Goal: Task Accomplishment & Management: Manage account settings

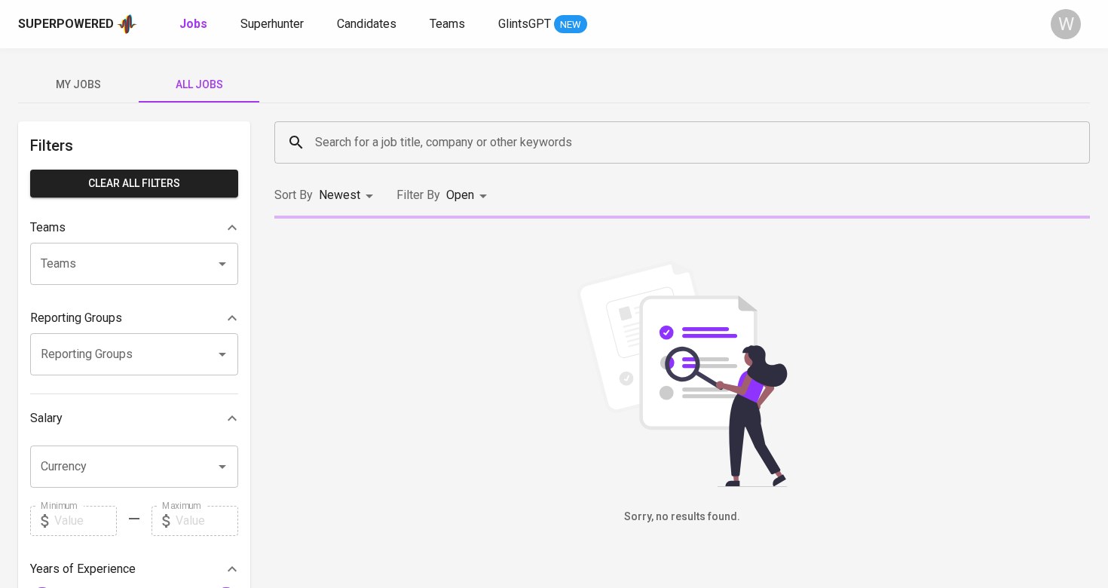
click at [424, 134] on input "Search for a job title, company or other keywords" at bounding box center [685, 142] width 749 height 29
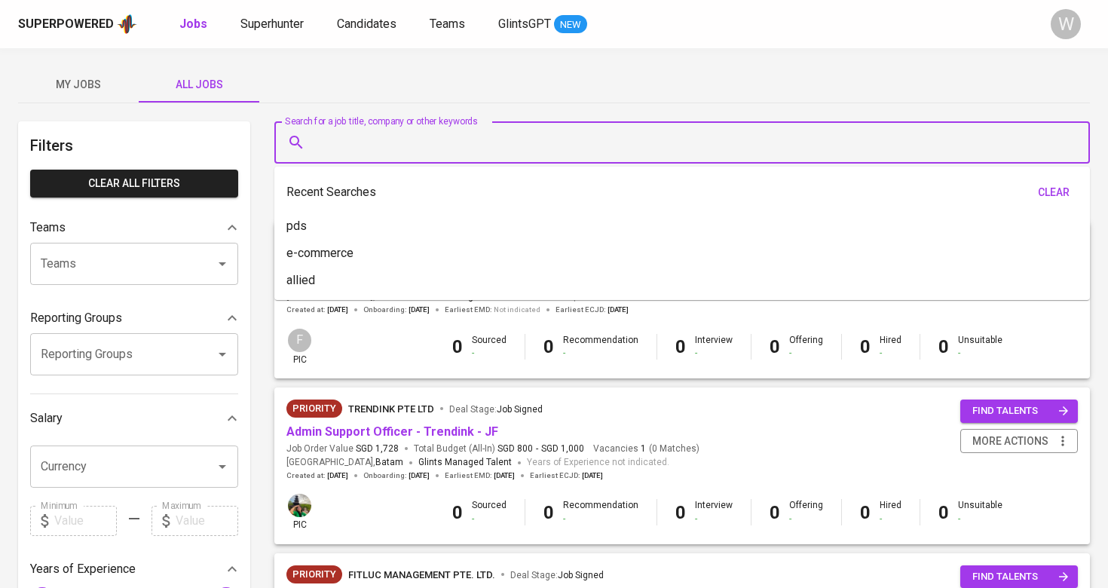
click at [102, 68] on button "My Jobs" at bounding box center [78, 84] width 121 height 36
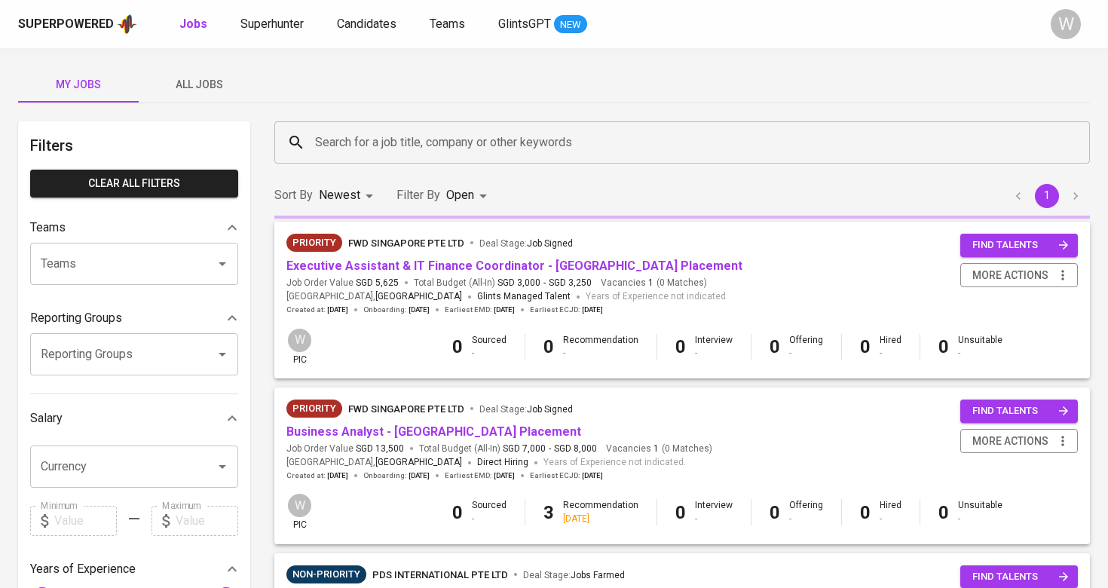
click at [97, 78] on span "My Jobs" at bounding box center [78, 84] width 103 height 19
click at [366, 160] on div "Search for a job title, company or other keywords" at bounding box center [682, 142] width 816 height 42
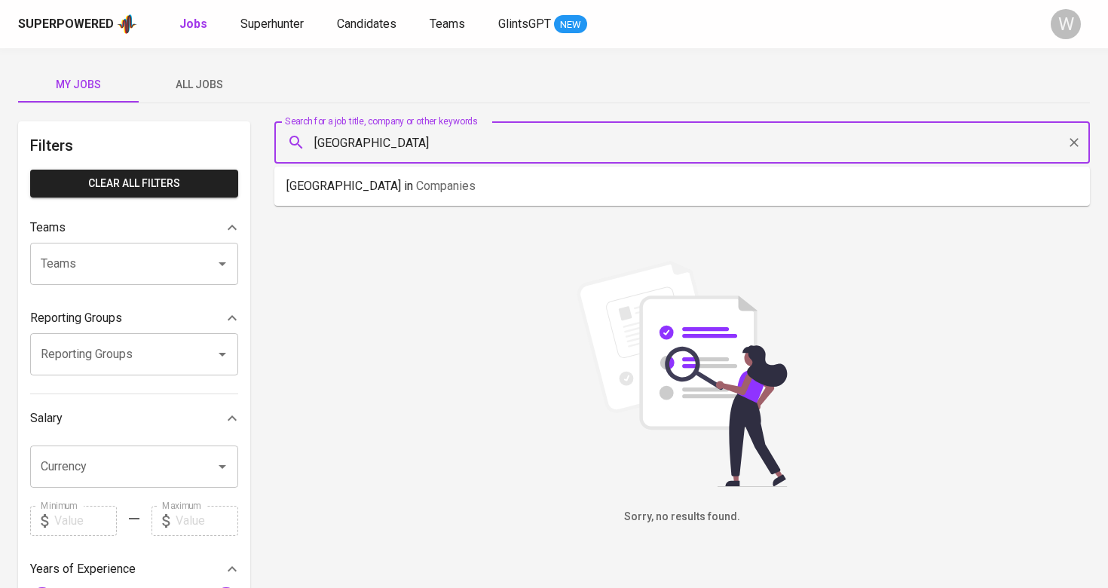
type input "[GEOGRAPHIC_DATA]"
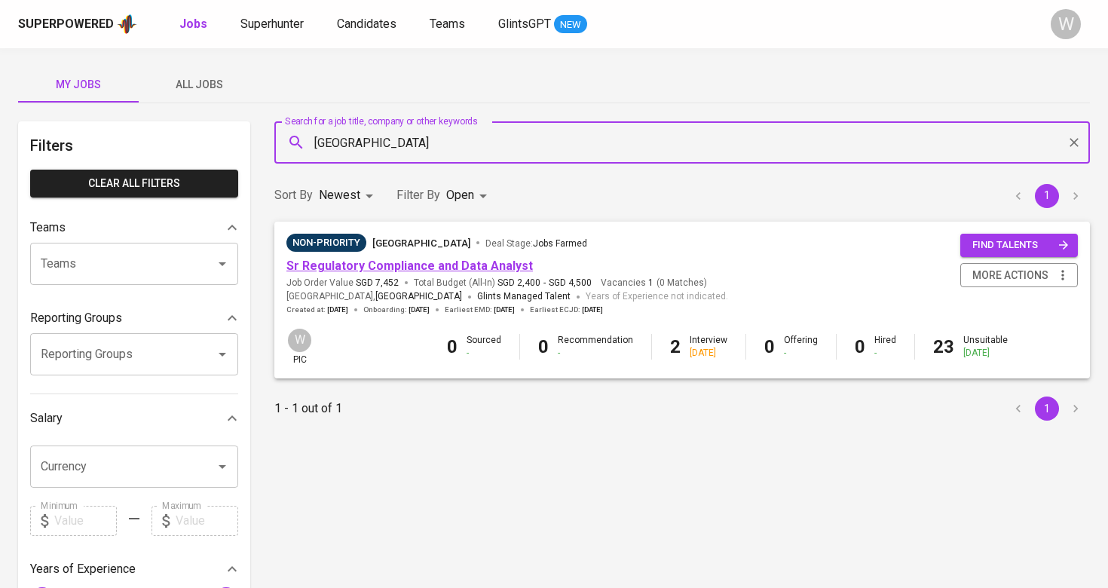
click at [406, 261] on link "Sr Regulatory Compliance and Data Analyst" at bounding box center [409, 266] width 247 height 14
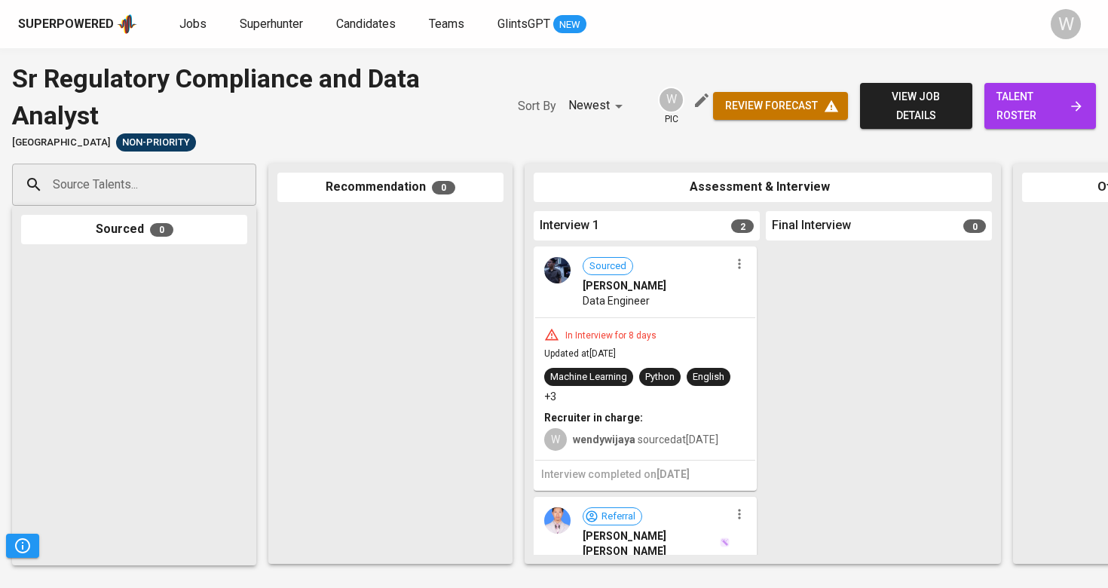
click at [1051, 101] on span "talent roster" at bounding box center [1041, 105] width 88 height 37
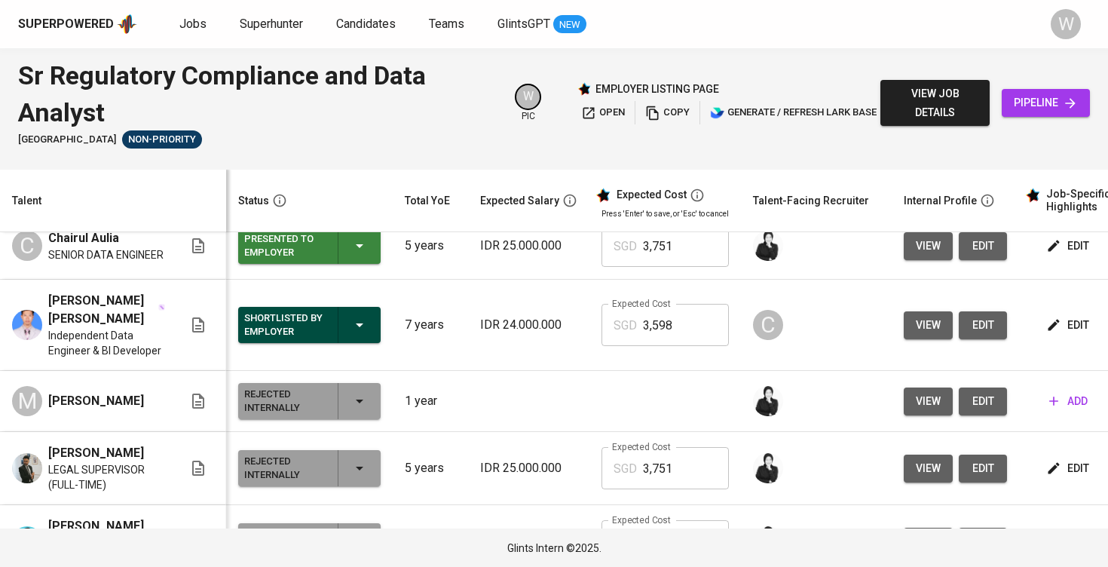
scroll to position [0, 1]
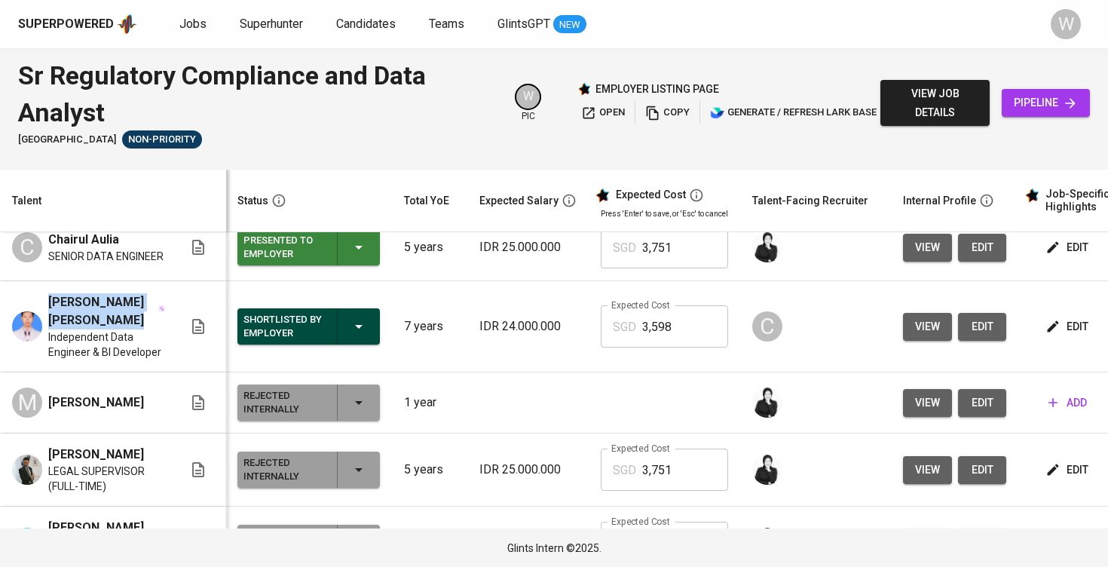
drag, startPoint x: 122, startPoint y: 353, endPoint x: 51, endPoint y: 334, distance: 74.1
click at [51, 329] on span "[PERSON_NAME] [PERSON_NAME]" at bounding box center [102, 311] width 109 height 36
copy span "[PERSON_NAME] [PERSON_NAME]"
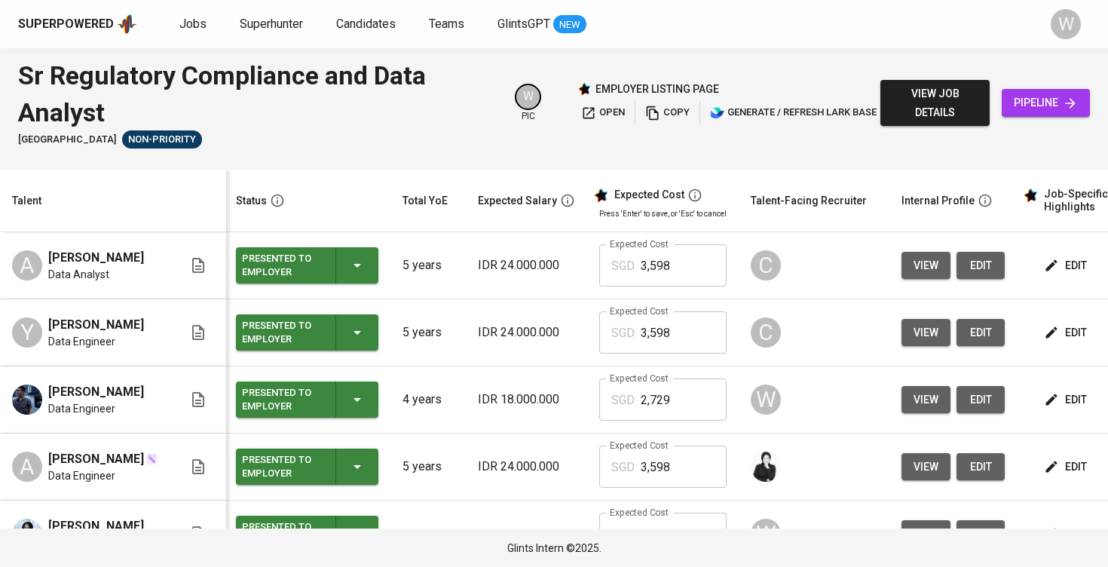
scroll to position [0, 0]
click at [377, 271] on button "Presented to Employer" at bounding box center [307, 265] width 142 height 36
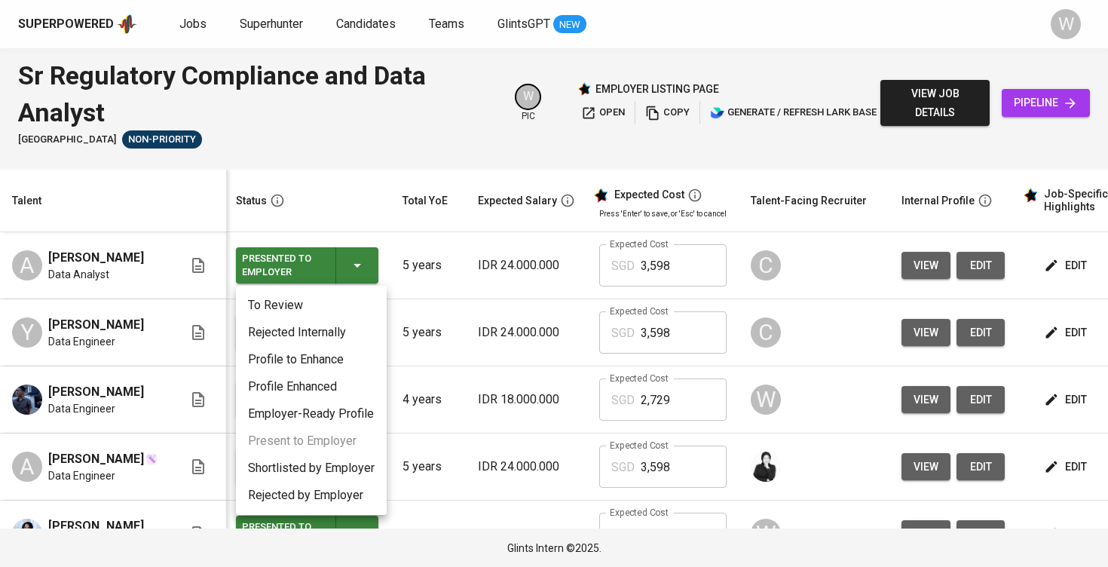
click at [351, 339] on li "Rejected Internally" at bounding box center [311, 332] width 151 height 27
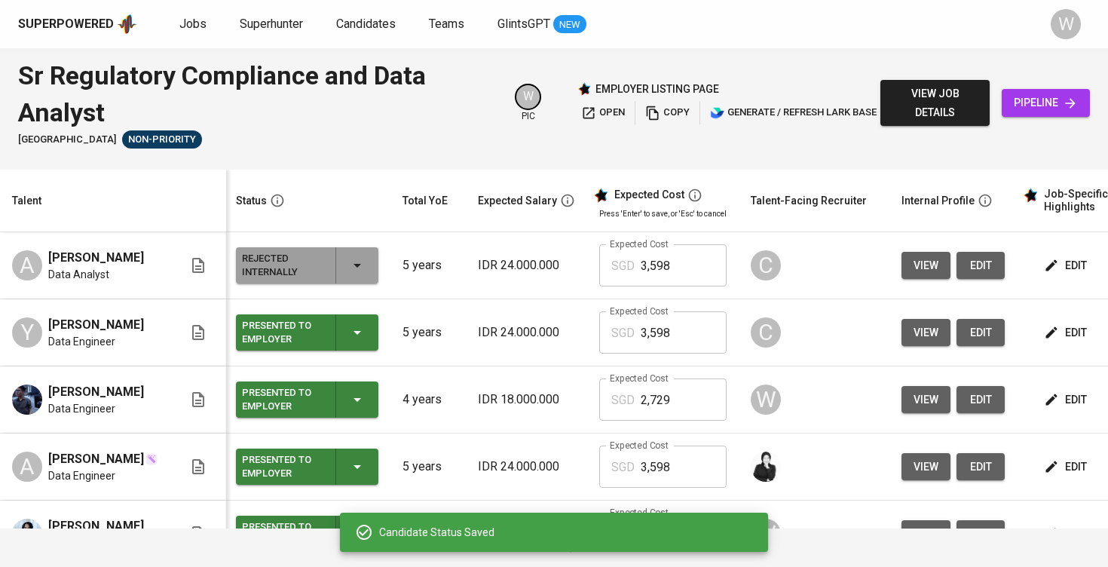
click at [347, 347] on div "Presented to Employer" at bounding box center [307, 332] width 130 height 36
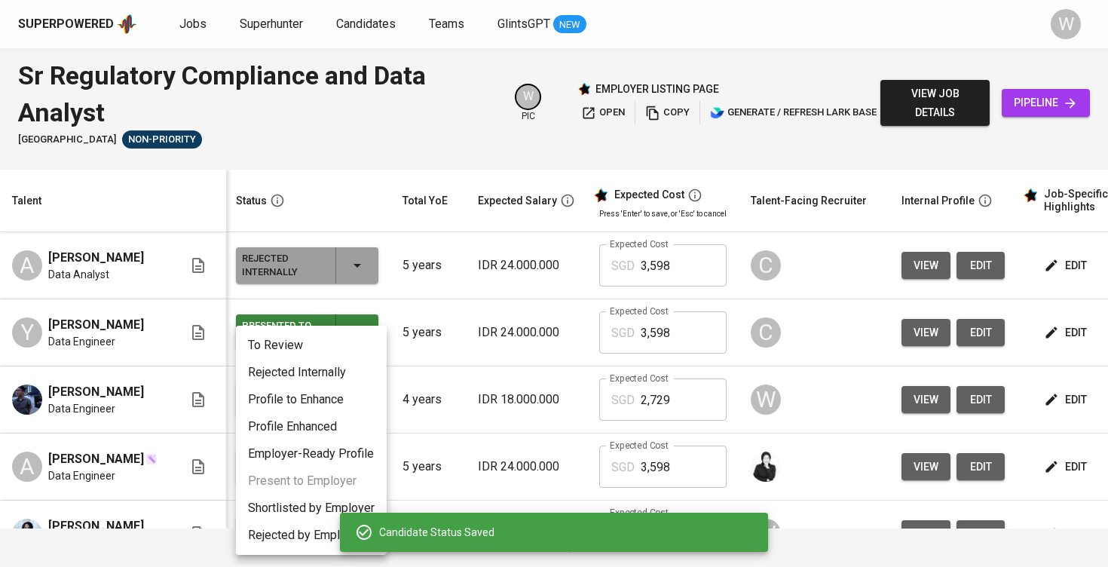
click at [335, 367] on li "Rejected Internally" at bounding box center [311, 372] width 151 height 27
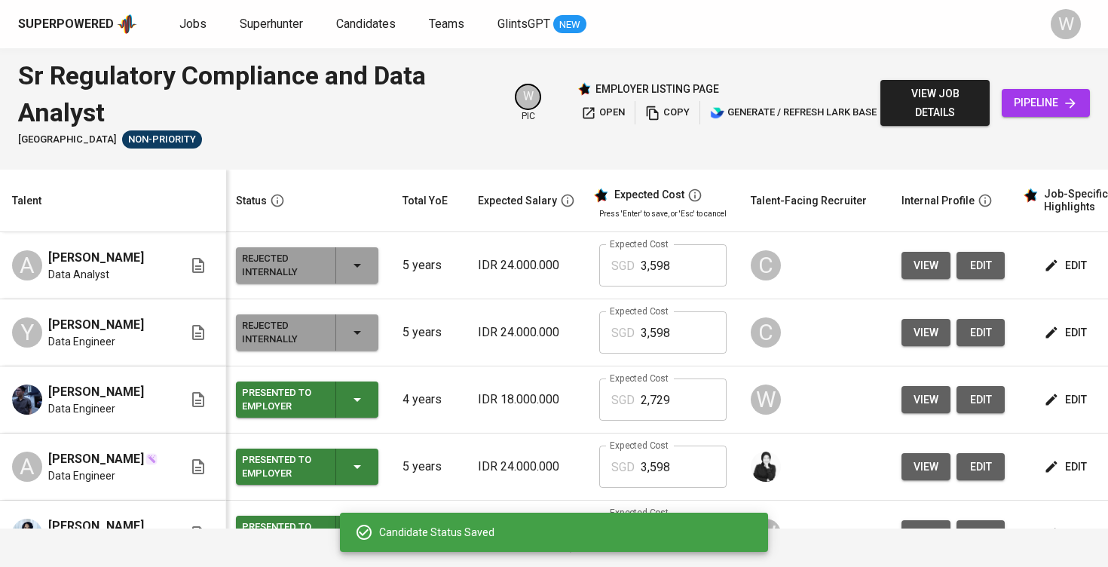
click at [365, 409] on icon "button" at bounding box center [357, 400] width 18 height 18
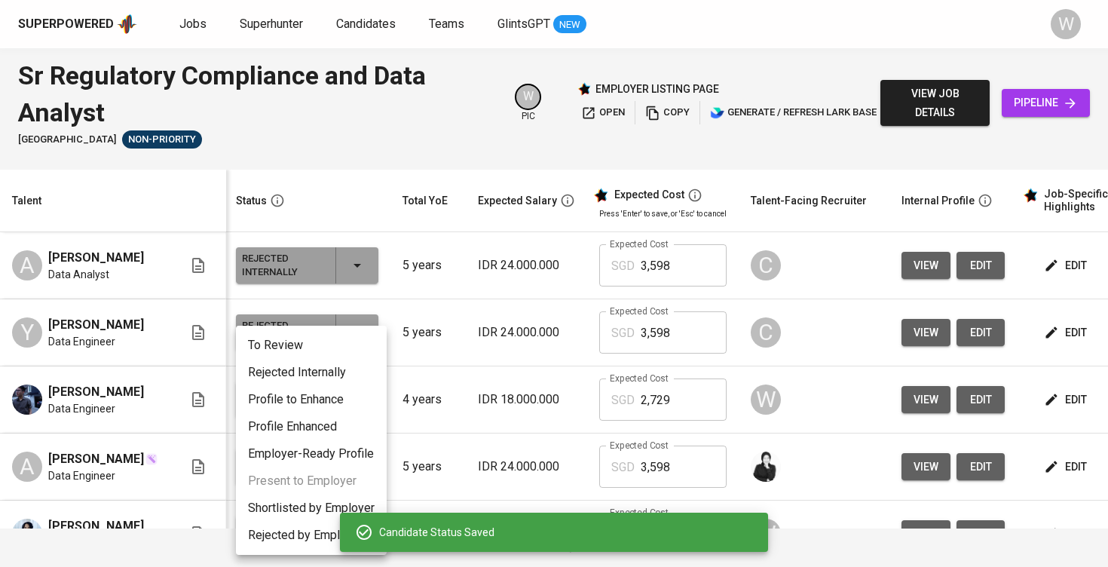
click at [346, 380] on li "Rejected Internally" at bounding box center [311, 372] width 151 height 27
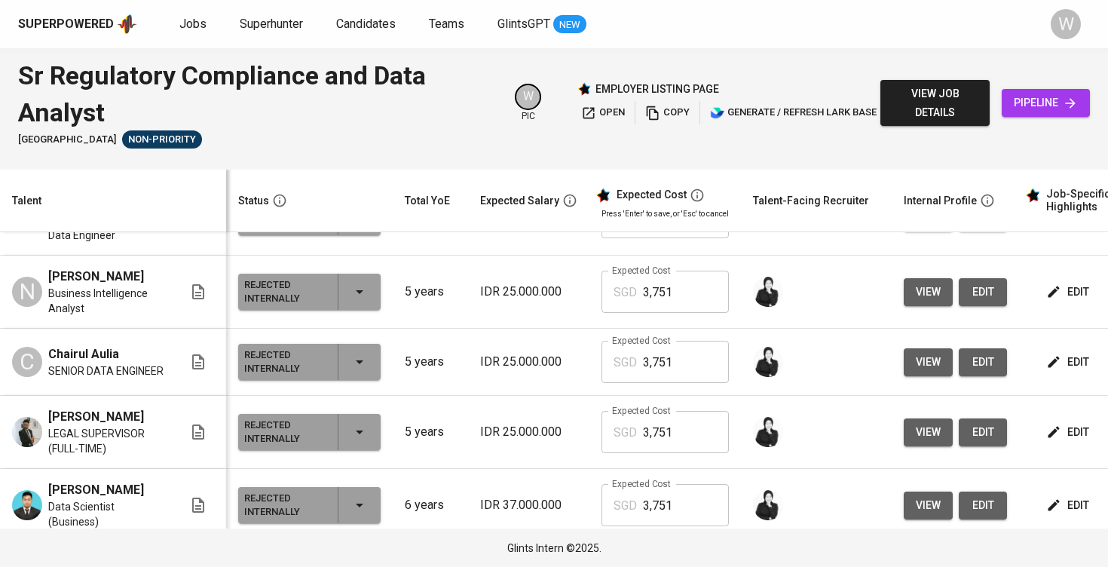
scroll to position [470, 0]
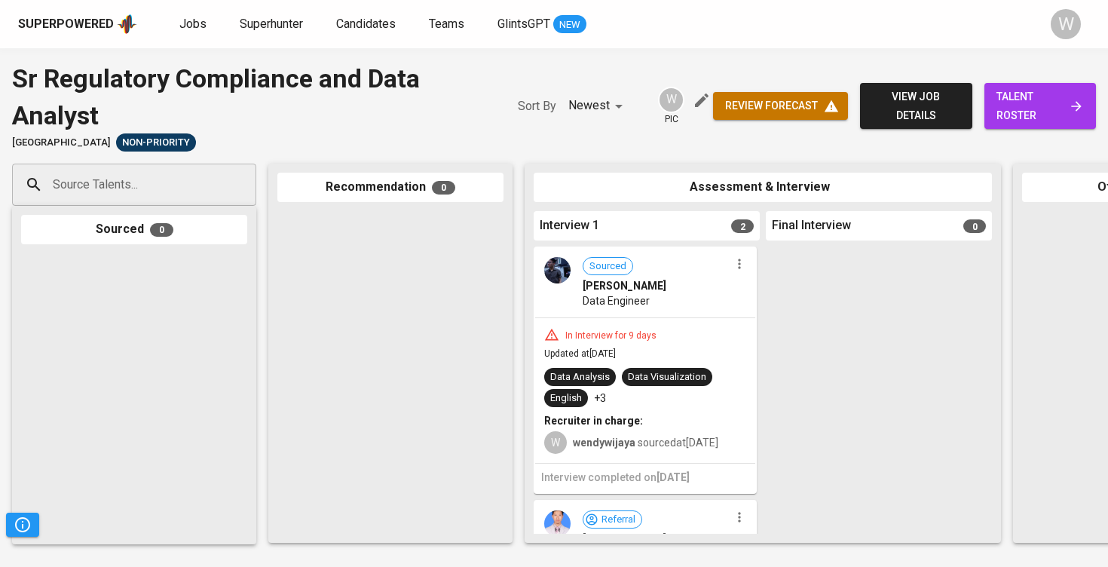
click at [168, 19] on div "Superpowered Jobs Superhunter Candidates Teams GlintsGPT NEW" at bounding box center [530, 24] width 1024 height 23
click at [185, 22] on span "Jobs" at bounding box center [192, 24] width 27 height 14
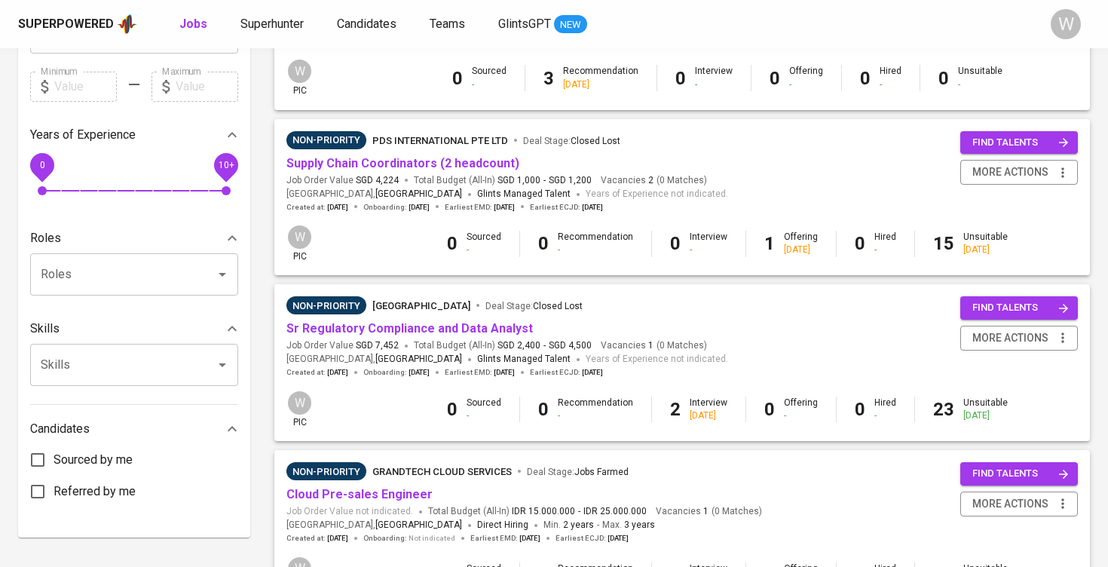
scroll to position [435, 0]
click at [444, 323] on link "Sr Regulatory Compliance and Data Analyst" at bounding box center [409, 327] width 247 height 14
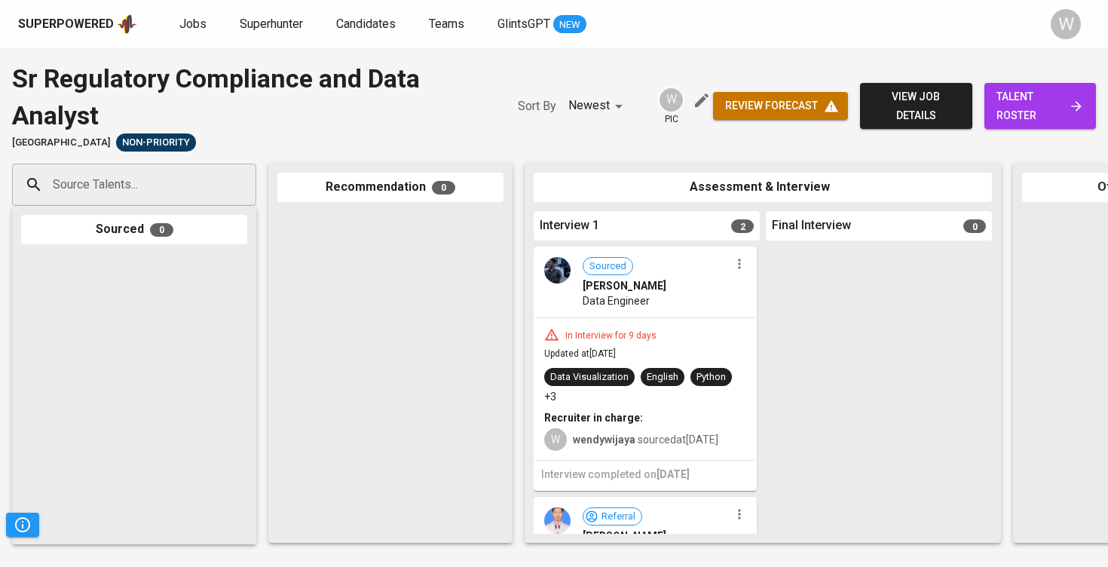
click at [734, 264] on icon "button" at bounding box center [739, 263] width 15 height 15
click at [734, 352] on li "Move to unsuitable" at bounding box center [792, 356] width 136 height 23
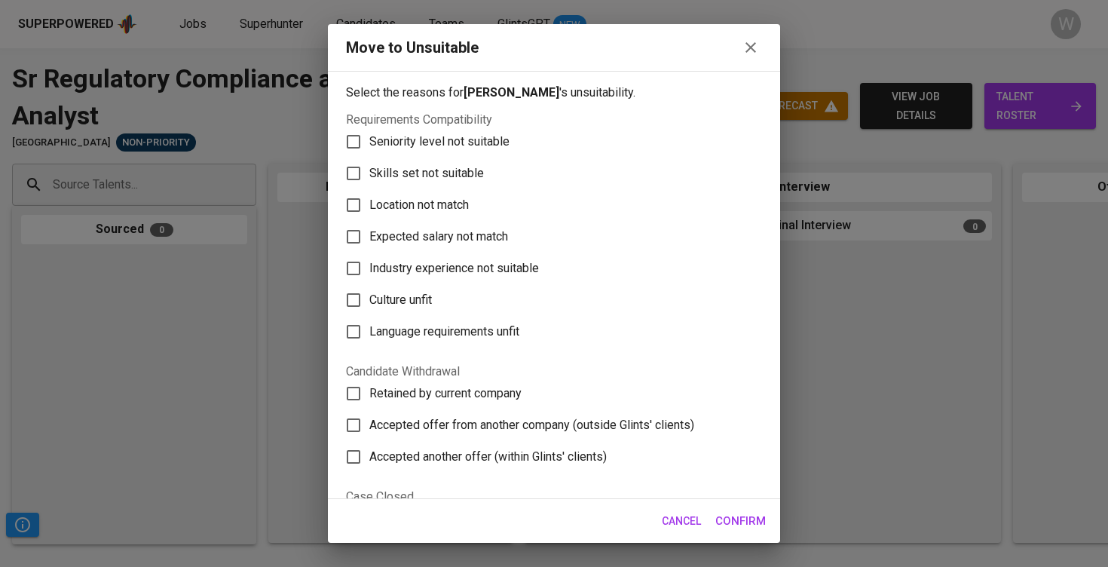
click at [512, 179] on label "Skills set not suitable" at bounding box center [544, 174] width 412 height 32
click at [369, 179] on input "Skills set not suitable" at bounding box center [354, 174] width 32 height 32
checkbox input "true"
click at [761, 524] on span "Confirm" at bounding box center [740, 521] width 51 height 20
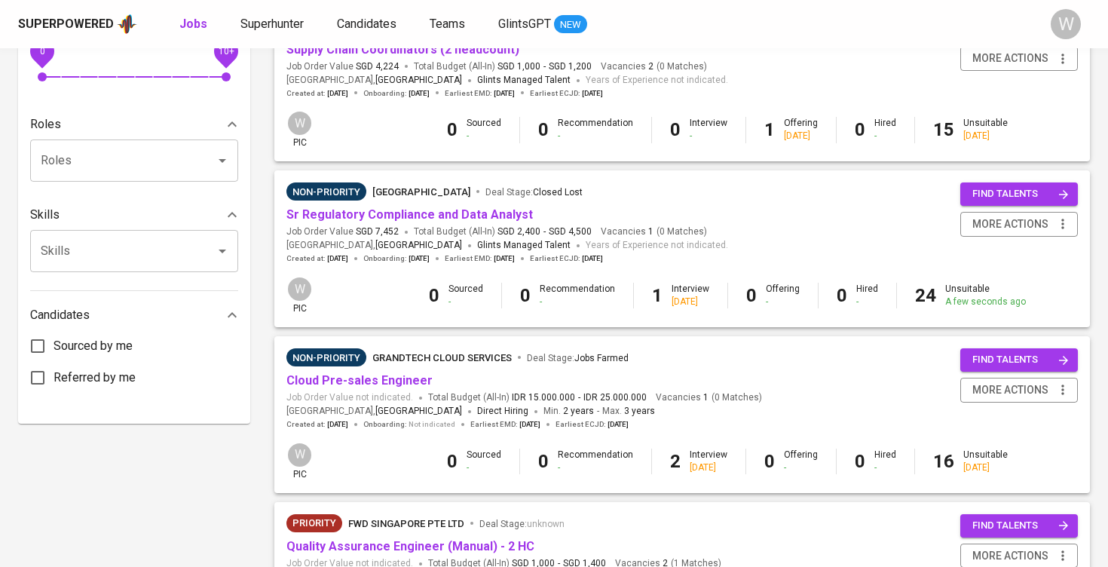
scroll to position [665, 0]
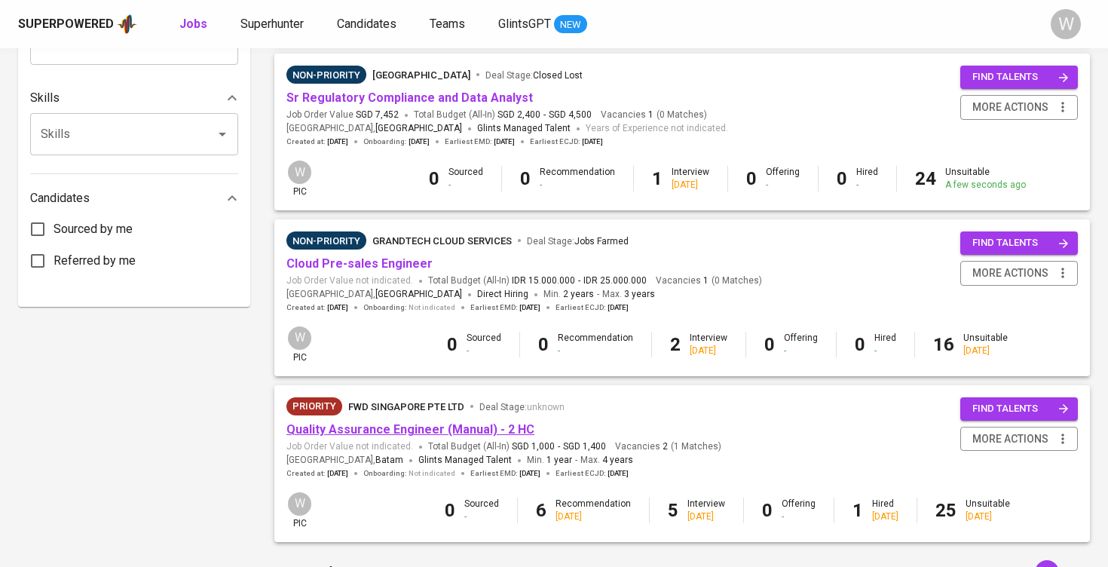
click at [386, 422] on link "Quality Assurance Engineer (Manual) - 2 HC" at bounding box center [410, 429] width 248 height 14
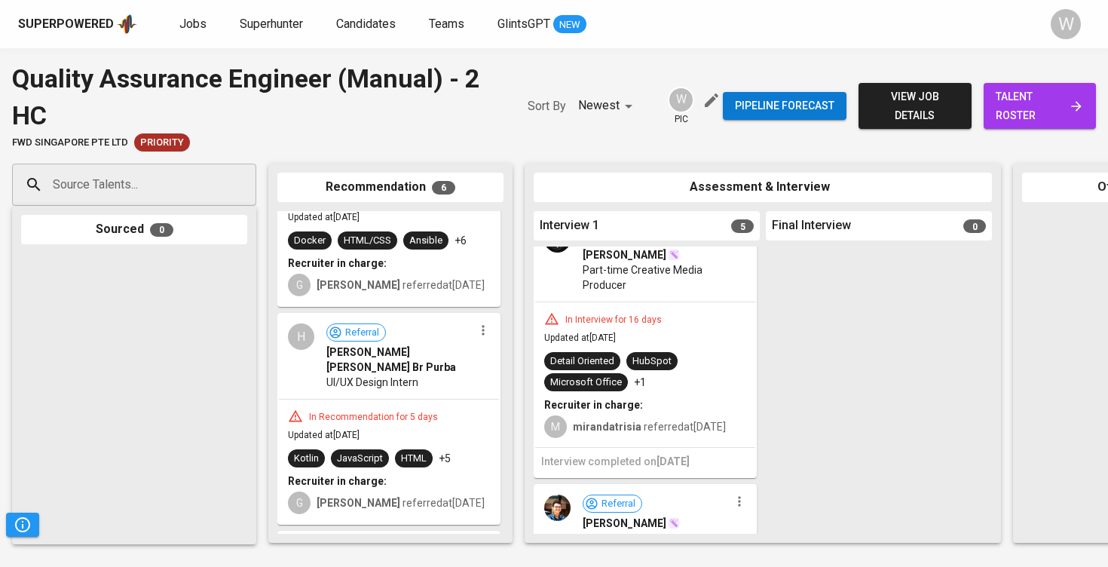
scroll to position [174, 0]
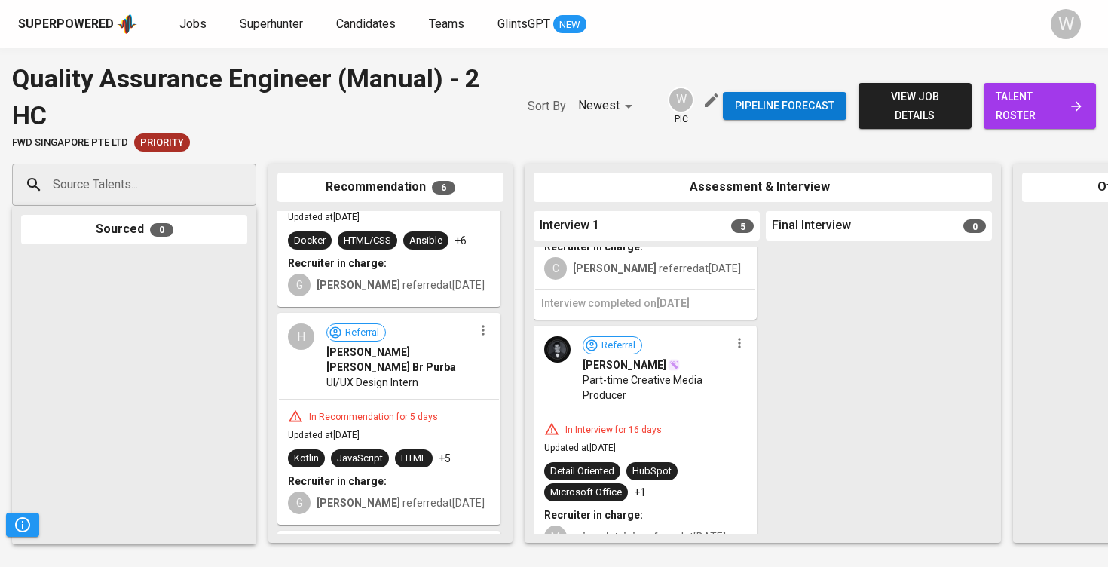
click at [732, 351] on icon "button" at bounding box center [739, 343] width 15 height 15
click at [748, 448] on span "Move to unsuitable" at bounding box center [775, 450] width 79 height 14
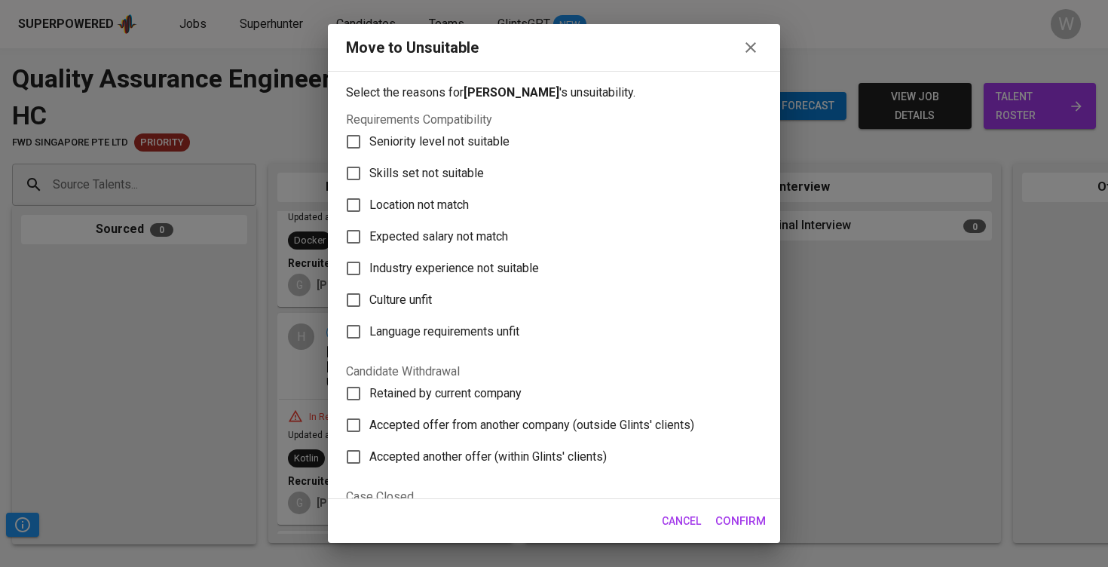
click at [485, 182] on label "Skills set not suitable" at bounding box center [544, 174] width 412 height 32
click at [369, 182] on input "Skills set not suitable" at bounding box center [354, 174] width 32 height 32
checkbox input "true"
click at [752, 507] on button "Confirm" at bounding box center [740, 521] width 67 height 32
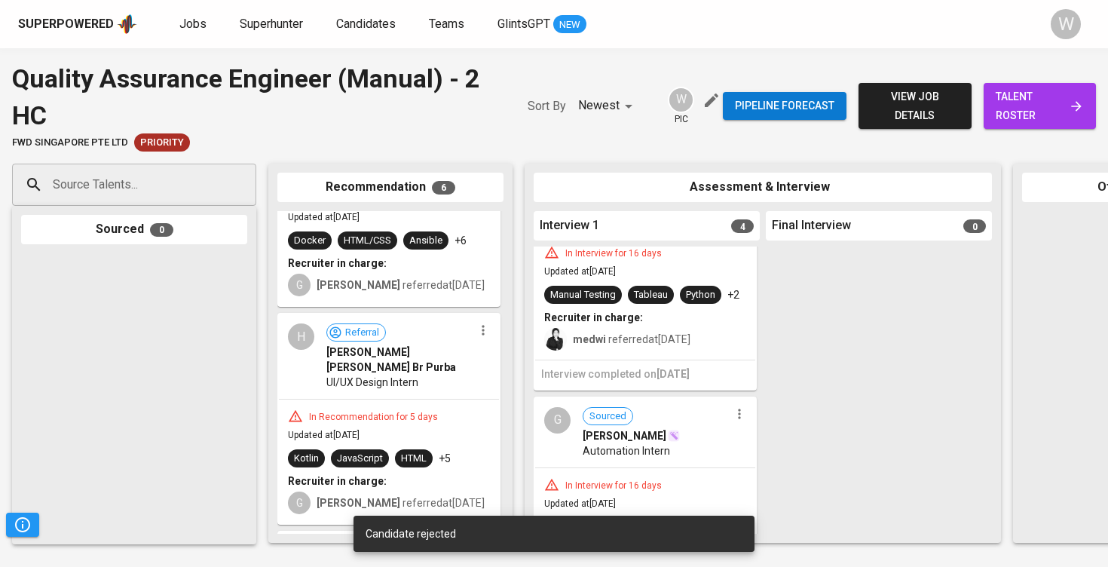
scroll to position [411, 0]
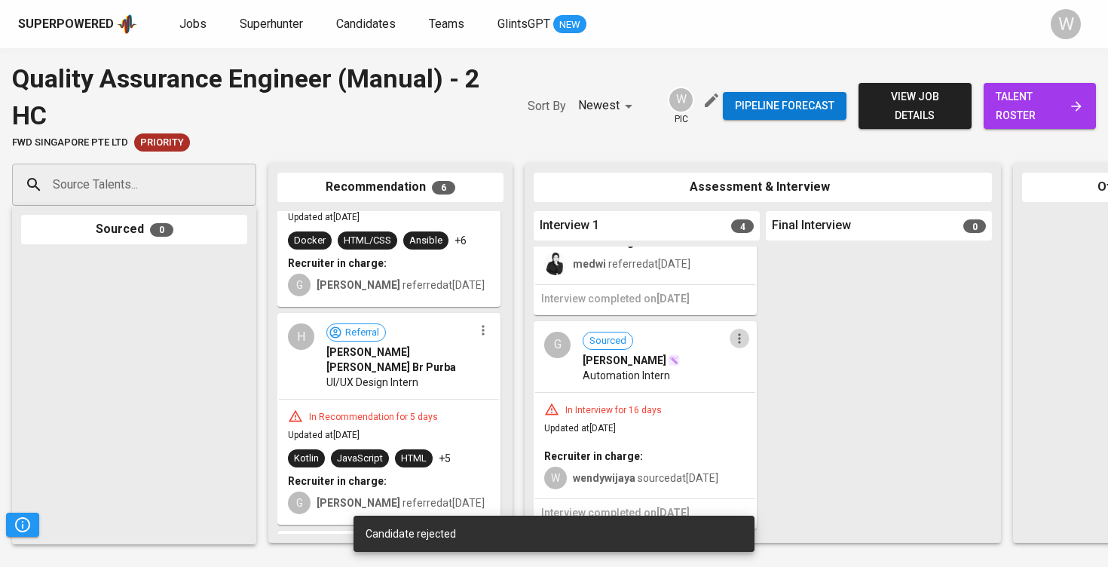
click at [735, 346] on icon "button" at bounding box center [739, 338] width 15 height 15
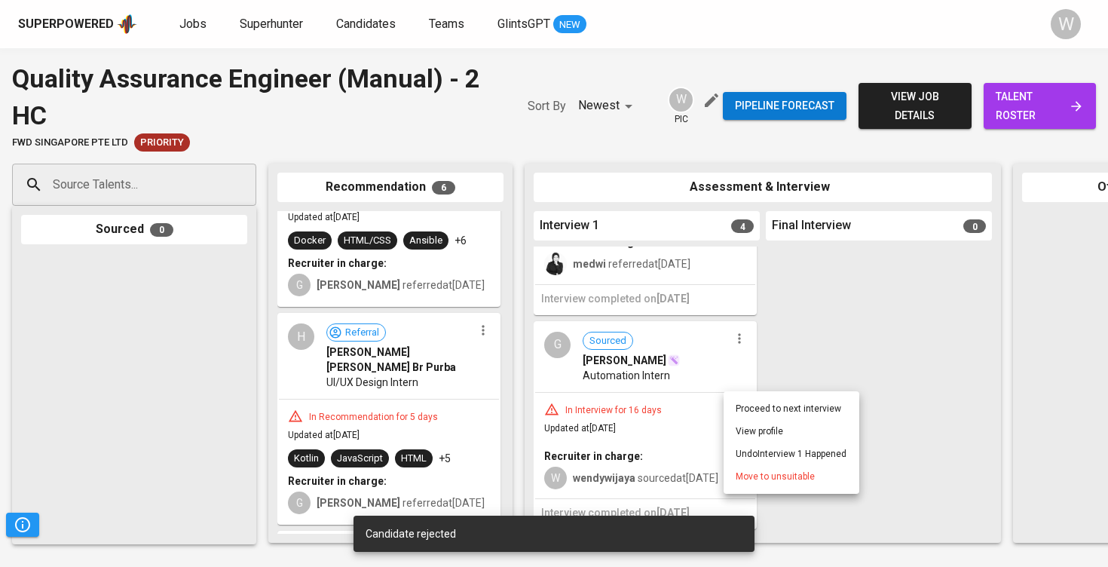
click at [749, 470] on span "Move to unsuitable" at bounding box center [775, 477] width 79 height 14
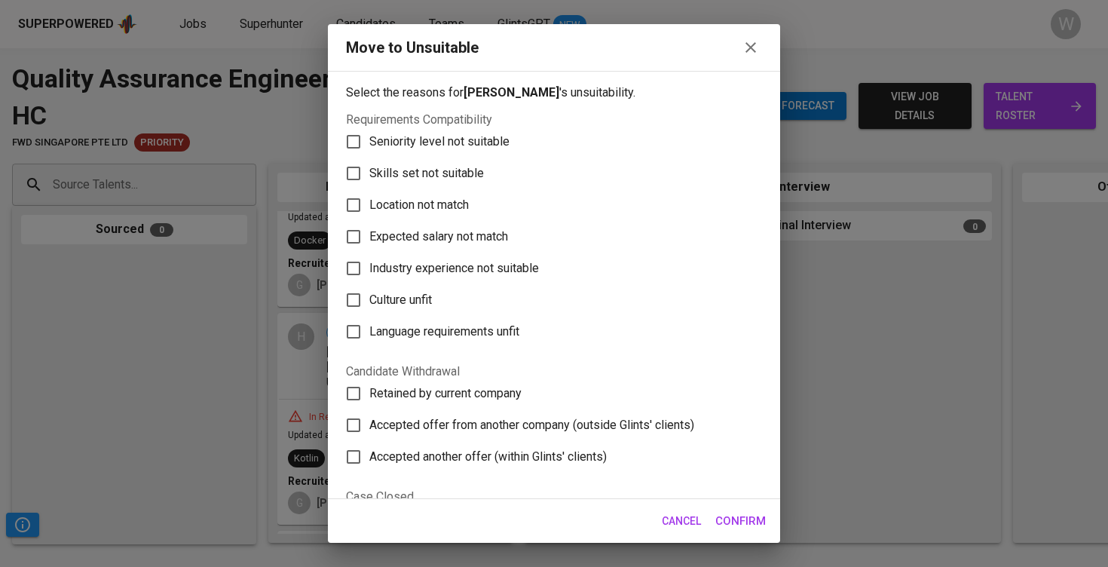
click at [538, 177] on label "Skills set not suitable" at bounding box center [544, 174] width 412 height 32
click at [369, 177] on input "Skills set not suitable" at bounding box center [354, 174] width 32 height 32
checkbox input "true"
click at [750, 521] on span "Confirm" at bounding box center [740, 521] width 51 height 20
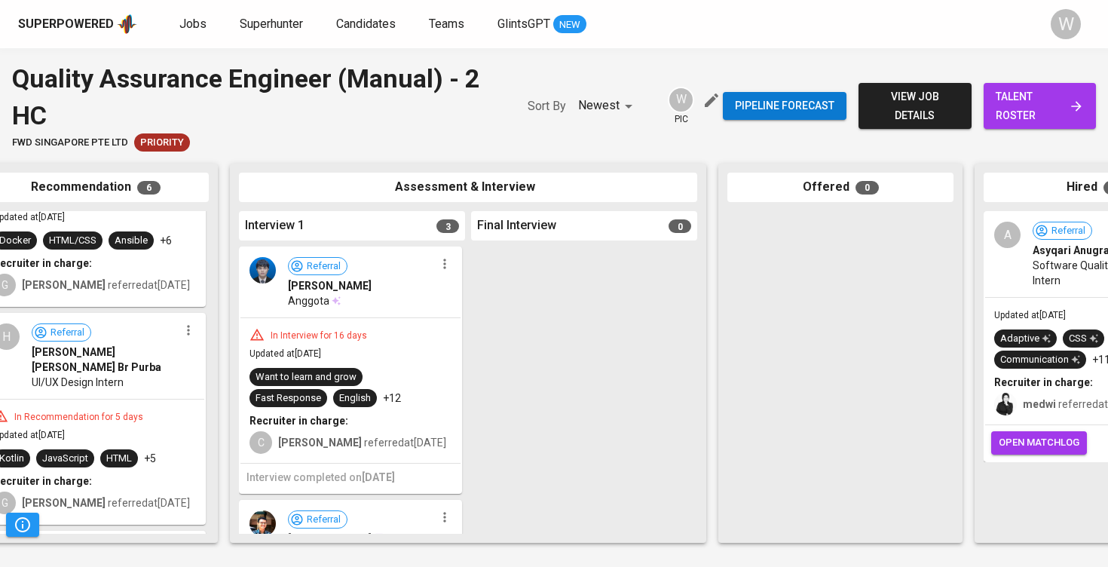
scroll to position [0, 0]
click at [371, 336] on div "In Interview for 16 days Updated at Sep 01, 2025 Want to learn and grow Fast Re…" at bounding box center [351, 390] width 220 height 145
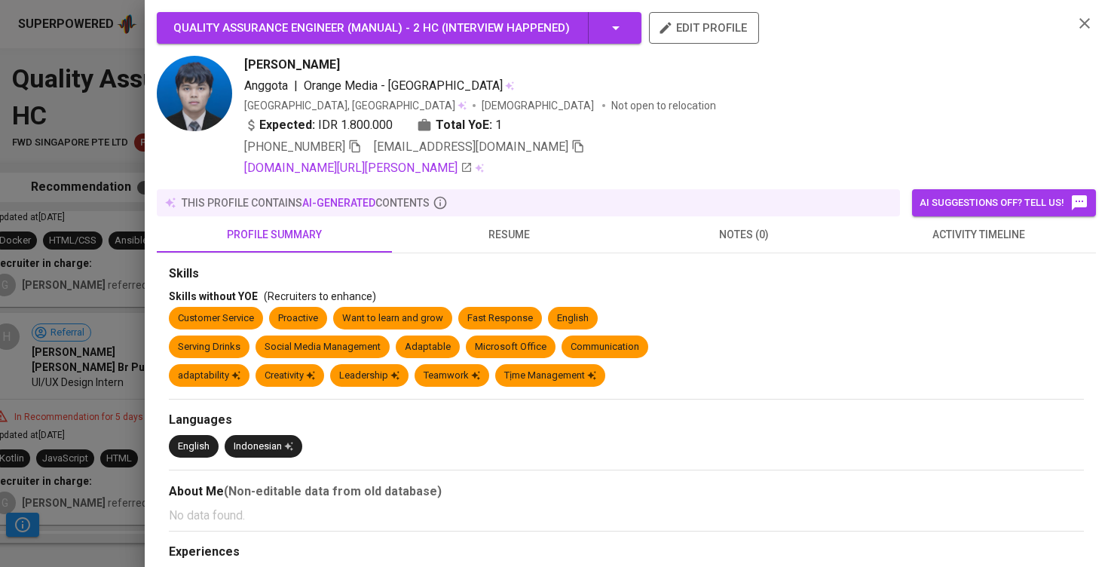
click at [35, 339] on div at bounding box center [554, 283] width 1108 height 567
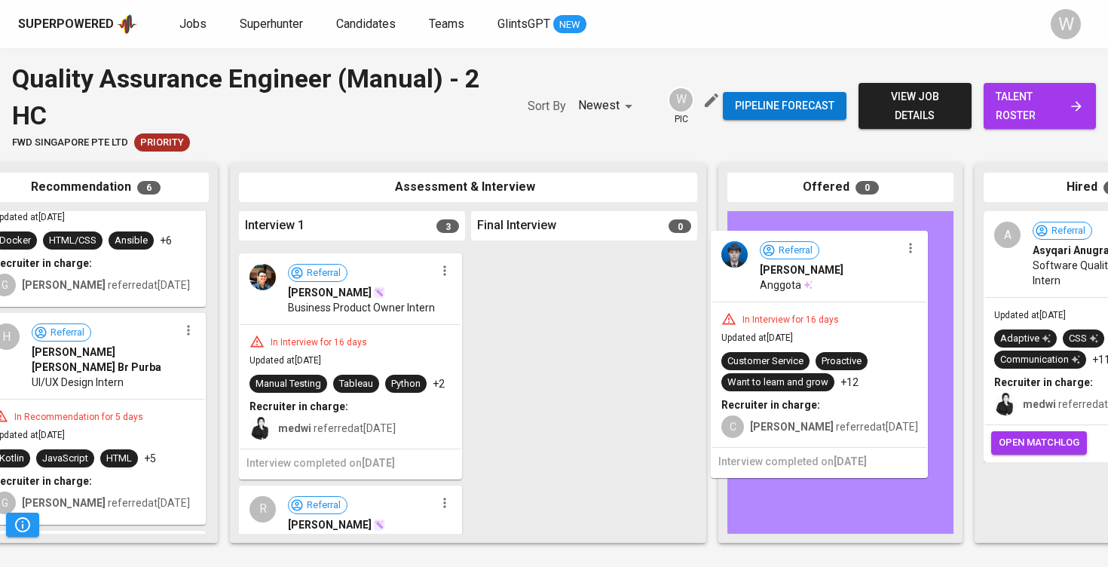
drag, startPoint x: 415, startPoint y: 372, endPoint x: 893, endPoint y: 359, distance: 478.9
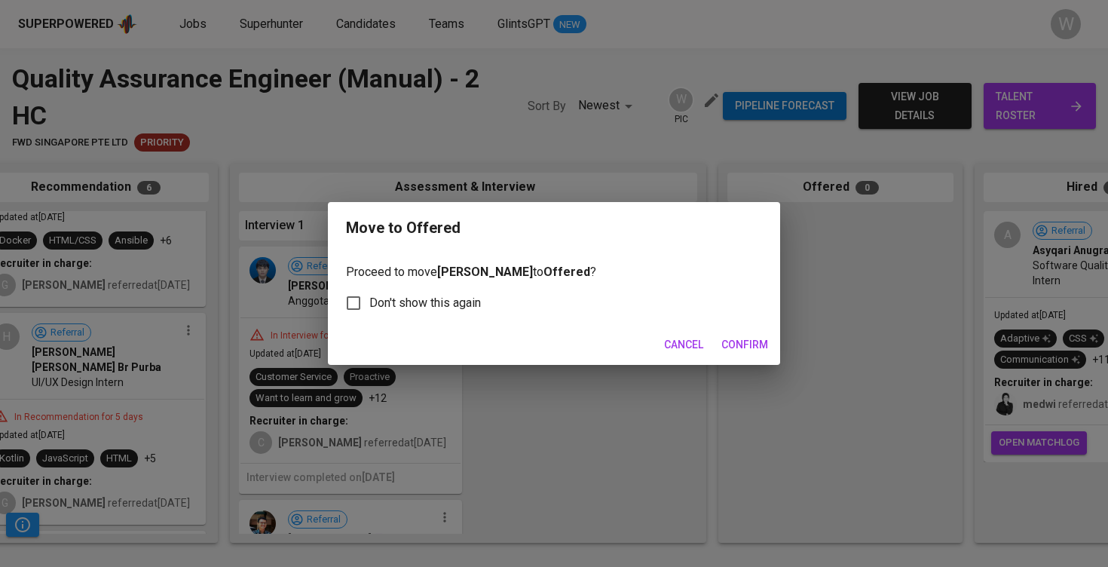
click at [737, 336] on span "Confirm" at bounding box center [745, 345] width 47 height 19
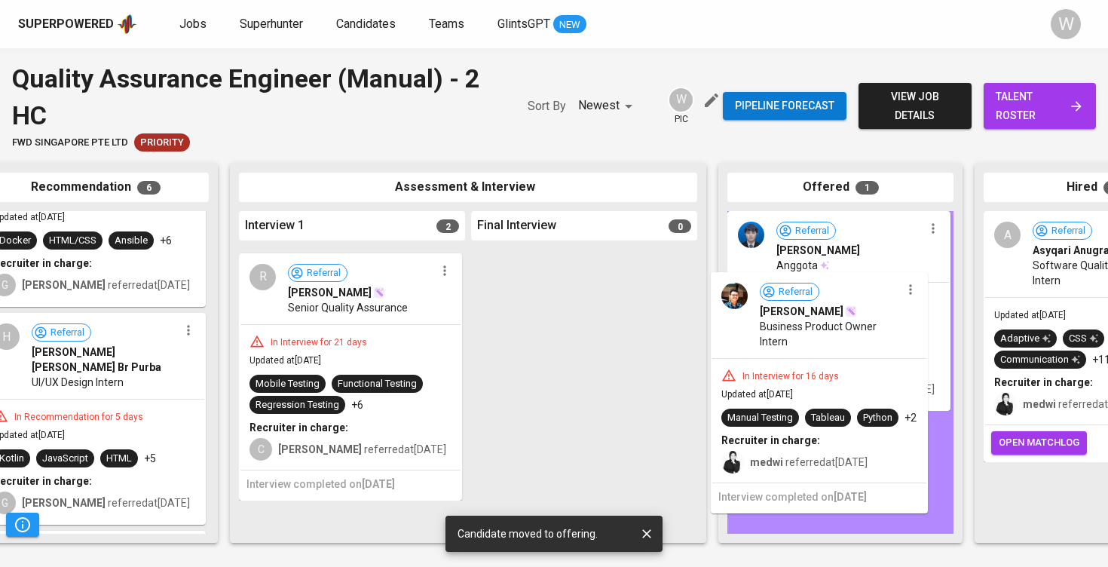
drag, startPoint x: 354, startPoint y: 333, endPoint x: 828, endPoint y: 360, distance: 474.2
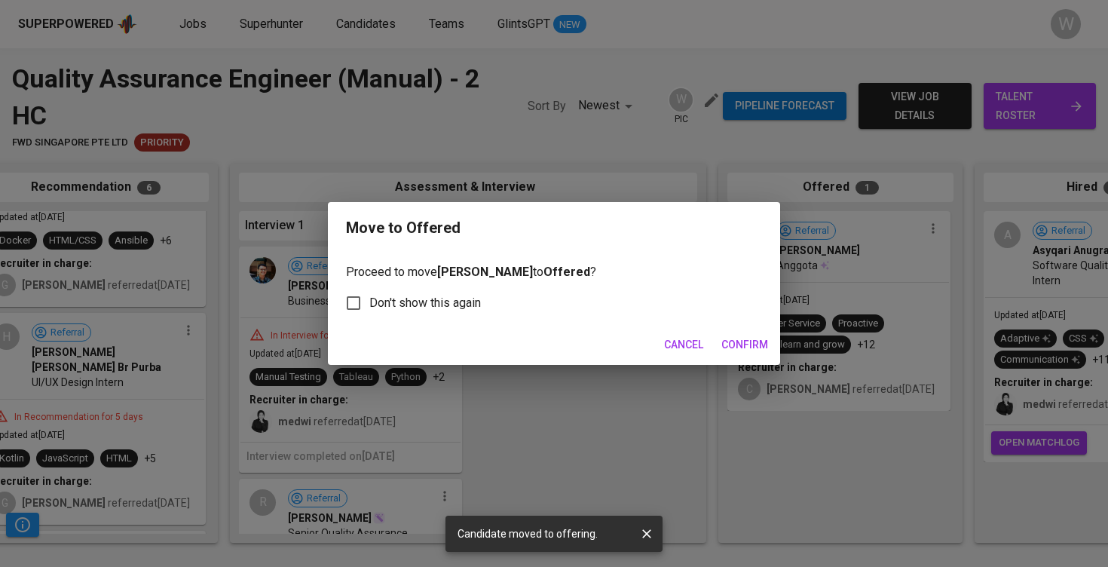
click at [737, 342] on span "Confirm" at bounding box center [745, 345] width 47 height 19
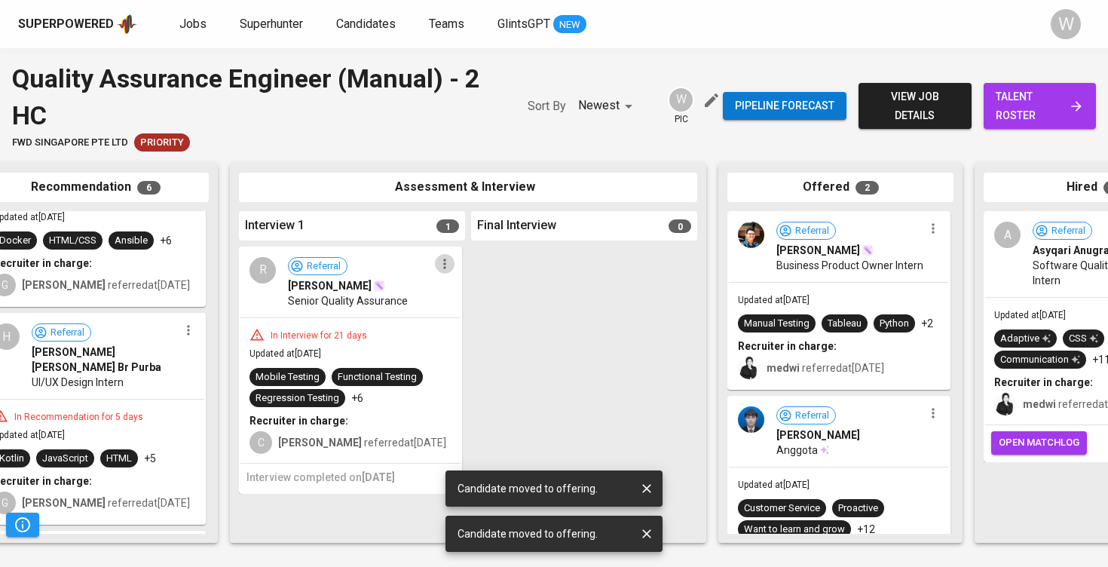
click at [445, 256] on icon "button" at bounding box center [444, 263] width 15 height 15
click at [451, 356] on span "Move to unsuitable" at bounding box center [486, 357] width 79 height 14
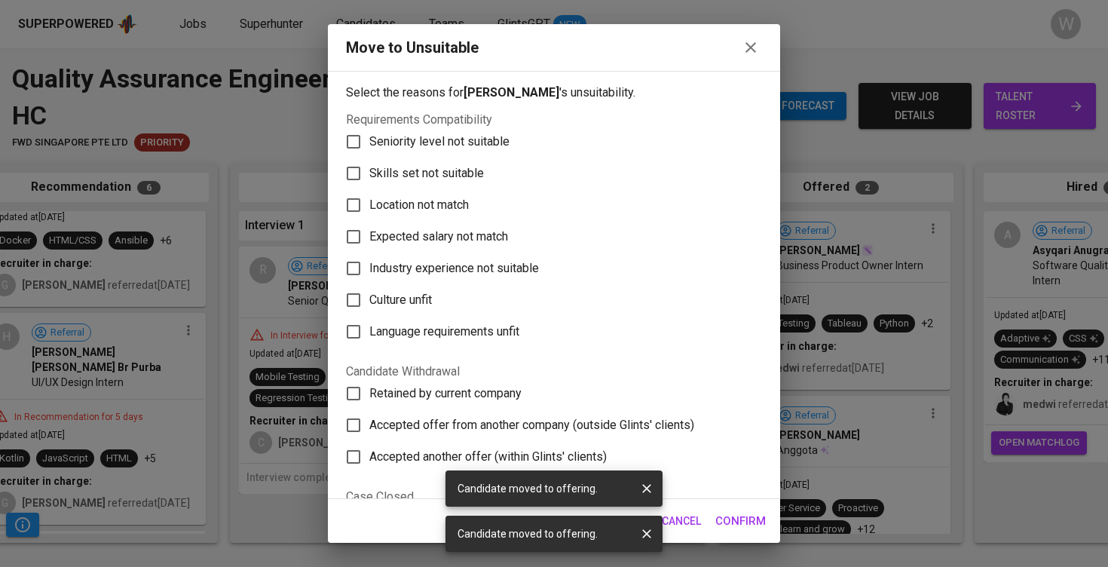
click at [415, 176] on span "Skills set not suitable" at bounding box center [426, 173] width 115 height 18
click at [369, 176] on input "Skills set not suitable" at bounding box center [354, 174] width 32 height 32
checkbox input "true"
click at [746, 510] on button "Confirm" at bounding box center [740, 521] width 67 height 32
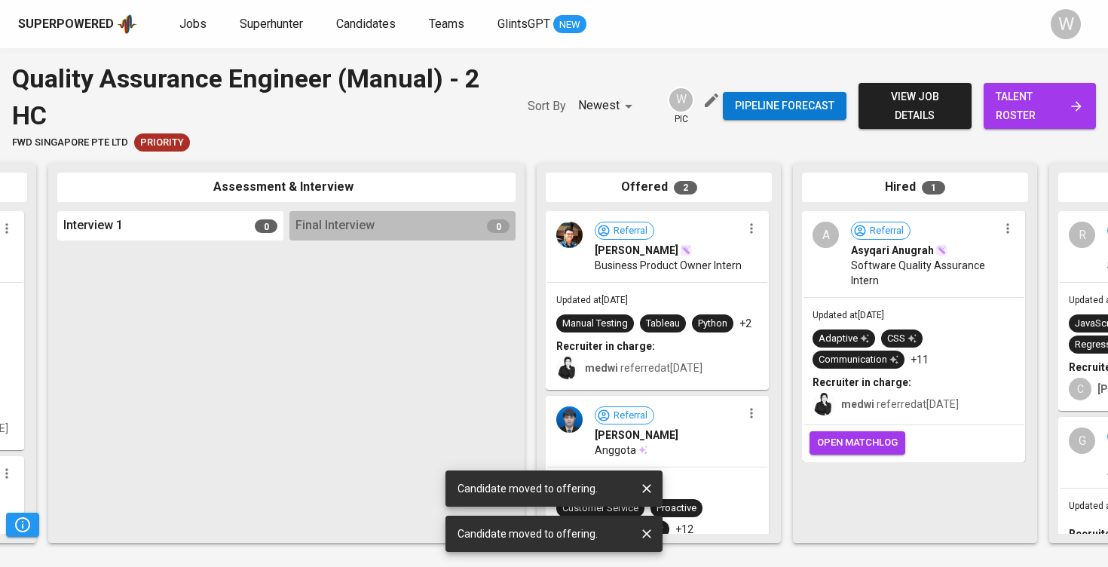
scroll to position [0, 612]
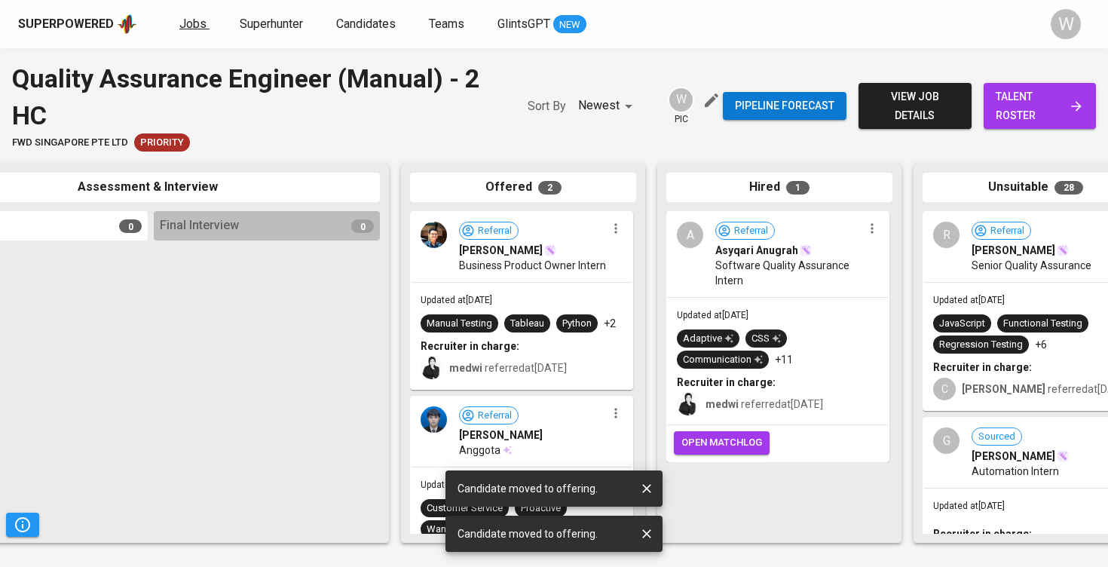
click at [181, 26] on span "Jobs" at bounding box center [192, 24] width 27 height 14
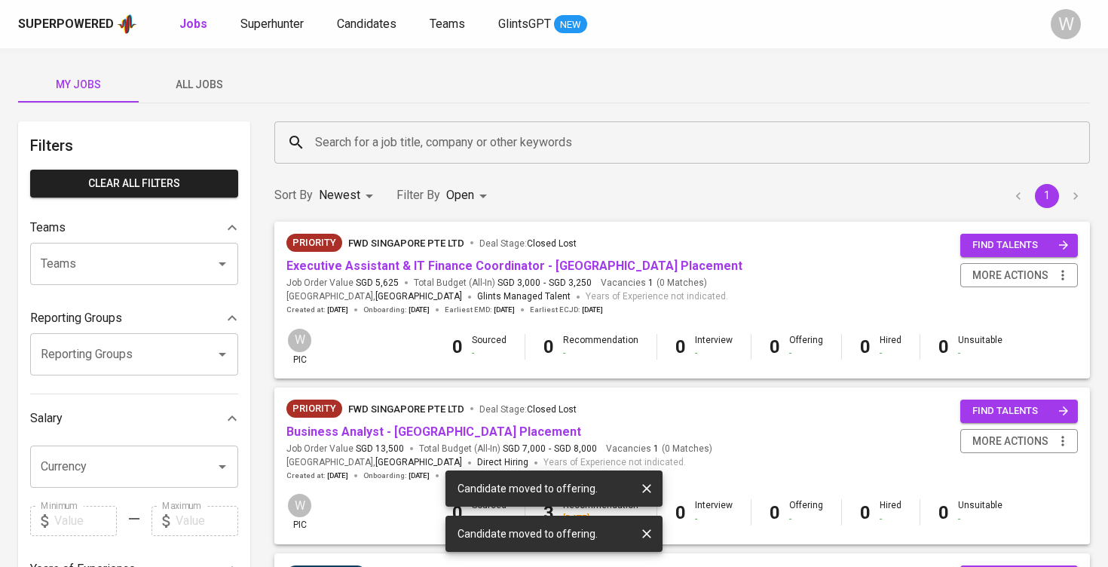
scroll to position [580, 0]
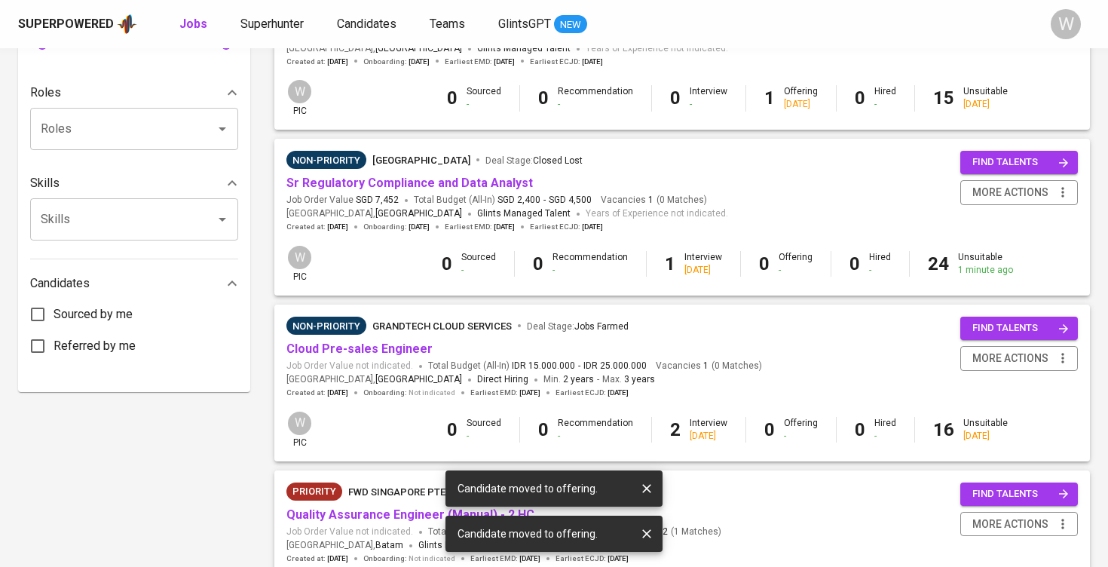
click at [653, 486] on icon "button" at bounding box center [646, 488] width 15 height 15
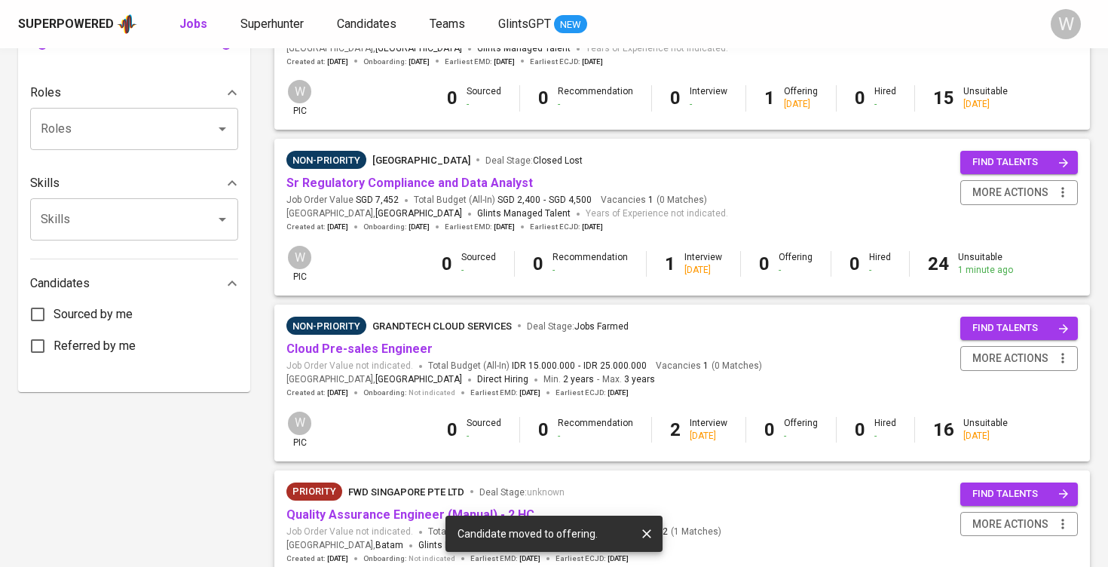
click at [648, 533] on icon "button" at bounding box center [646, 533] width 9 height 9
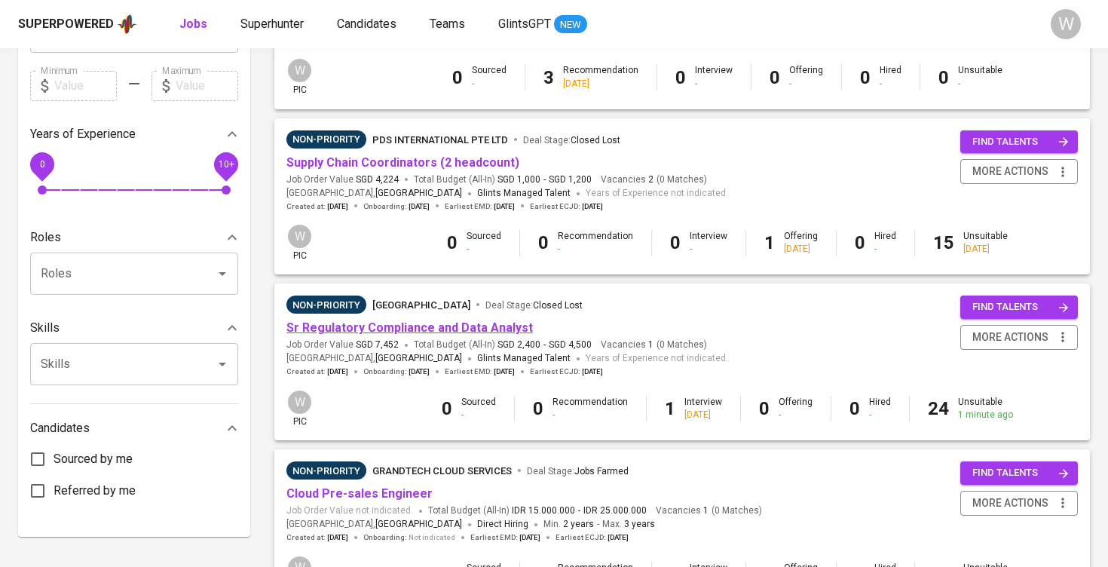
scroll to position [392, 0]
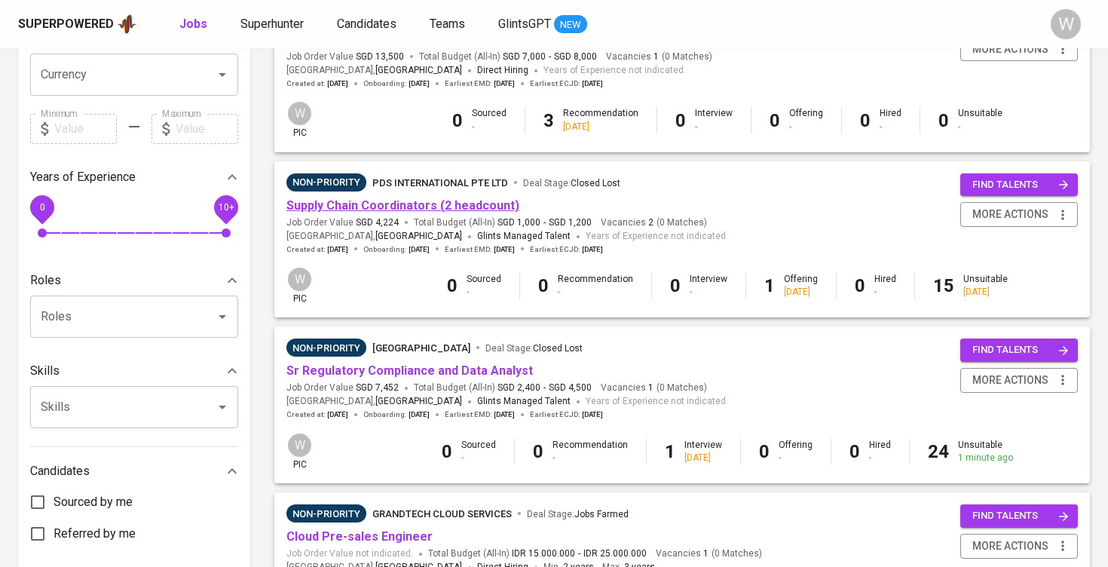
click at [424, 198] on link "Supply Chain Coordinators (2 headcount)" at bounding box center [402, 205] width 233 height 14
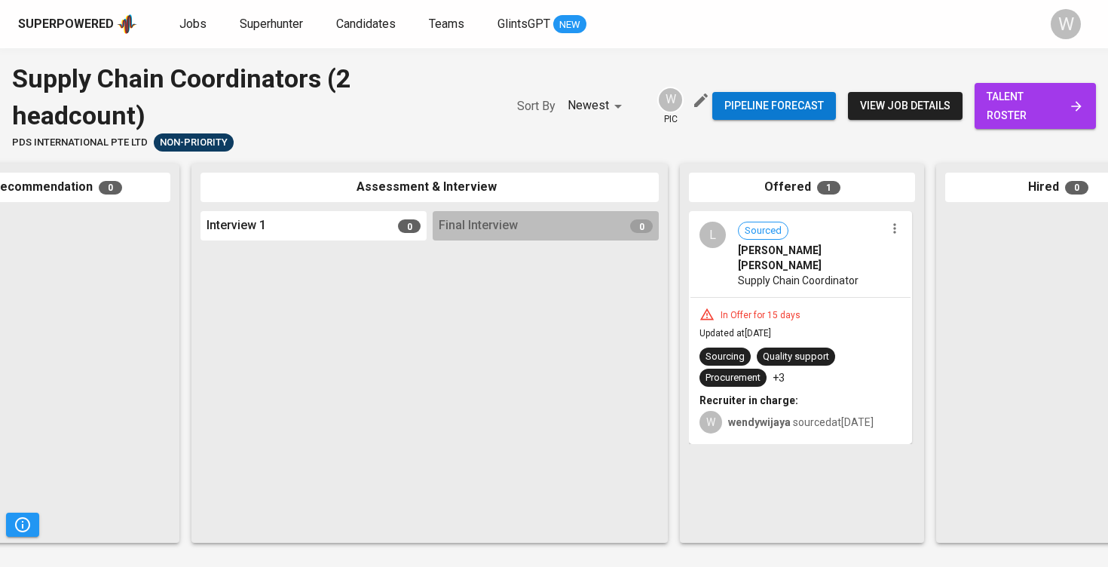
scroll to position [0, 415]
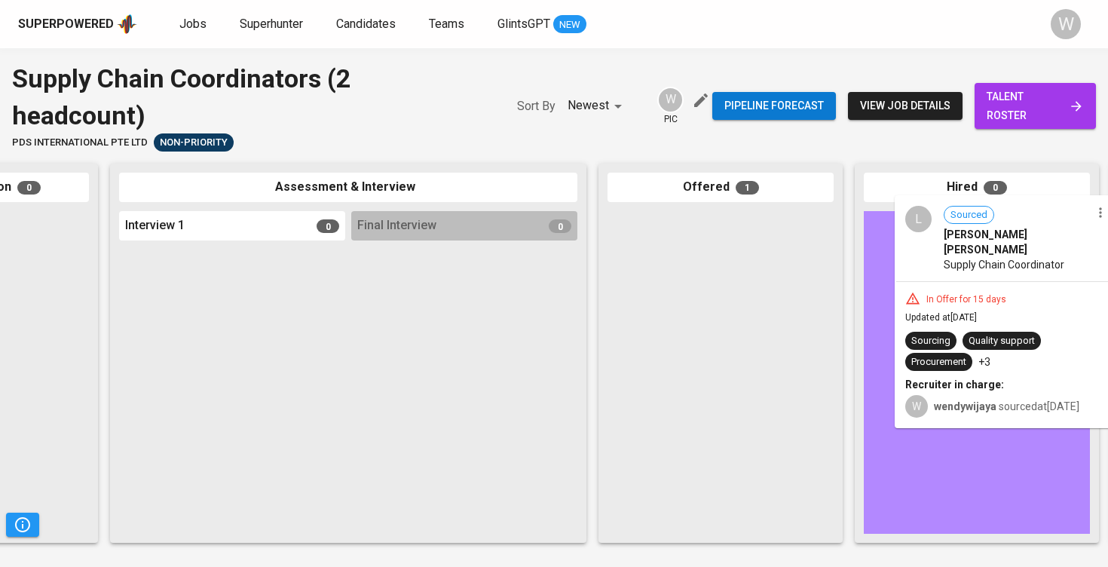
drag, startPoint x: 694, startPoint y: 286, endPoint x: 991, endPoint y: 273, distance: 296.6
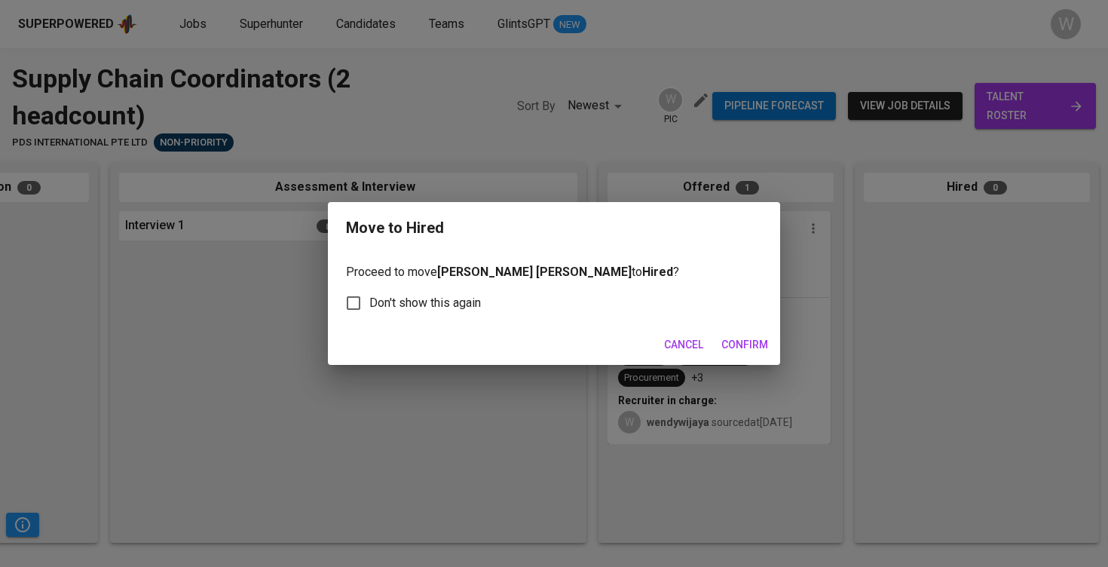
click at [780, 333] on div "Move to Hired Proceed to move Lavenia Blessy Siahaan to Hired ? Don't show this…" at bounding box center [554, 283] width 1108 height 567
click at [763, 342] on span "Confirm" at bounding box center [745, 345] width 47 height 19
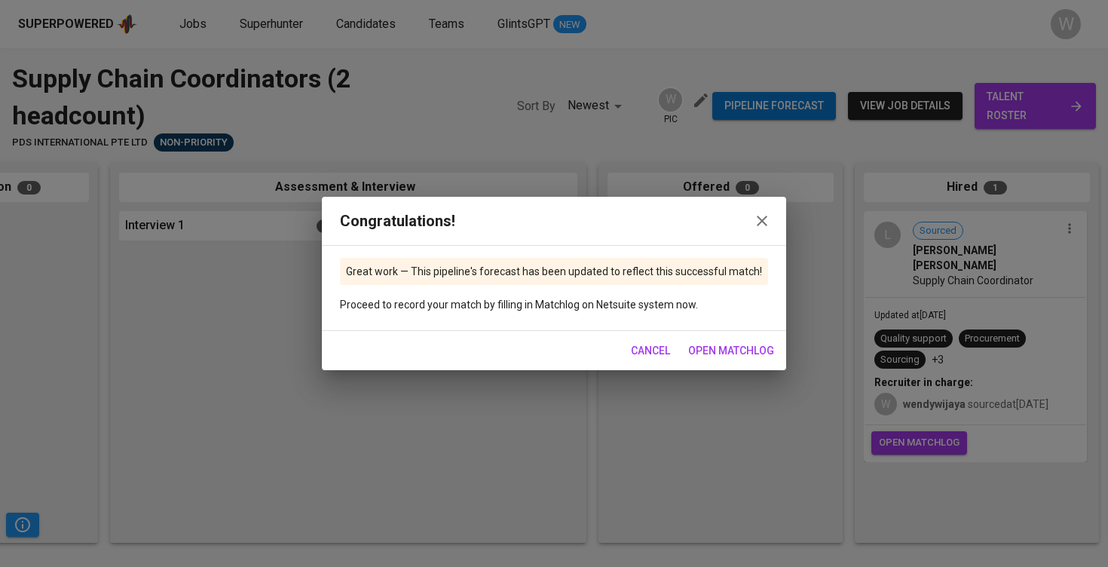
click at [754, 346] on span "open matchlog" at bounding box center [731, 351] width 86 height 19
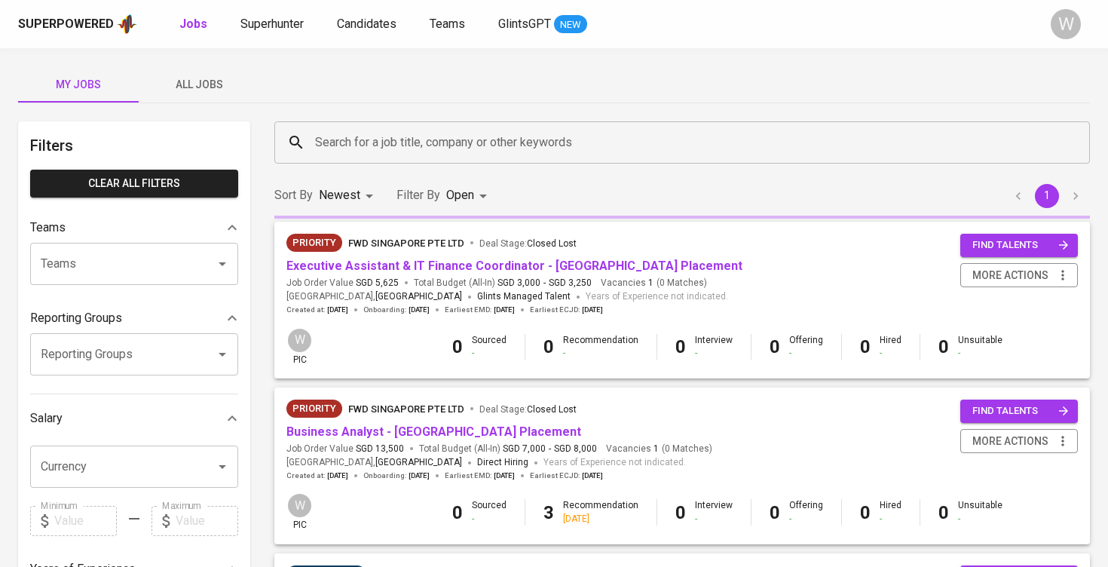
scroll to position [392, 0]
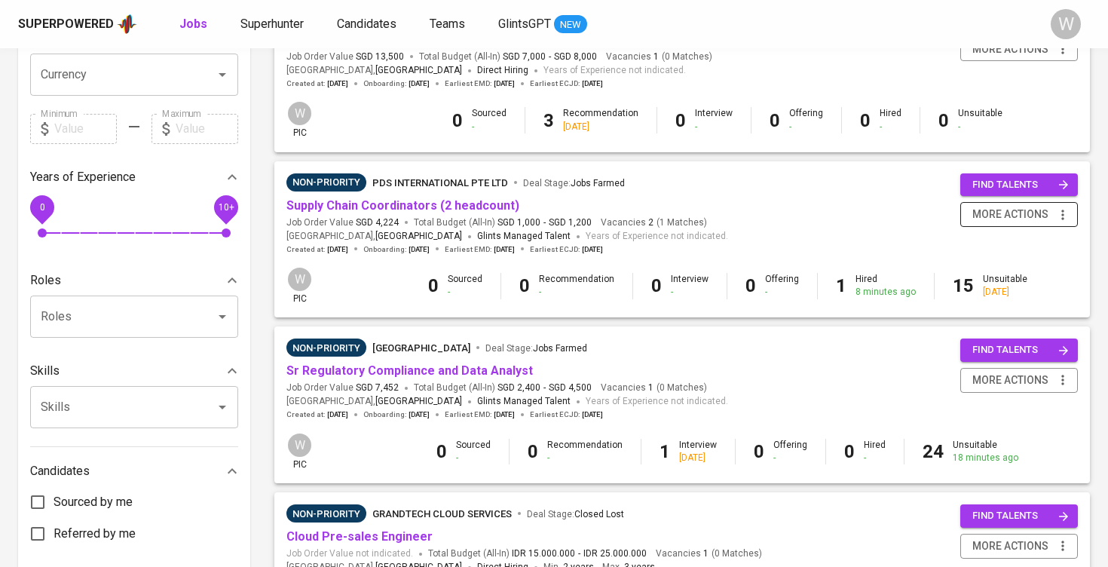
click at [1066, 210] on icon "button" at bounding box center [1063, 214] width 15 height 15
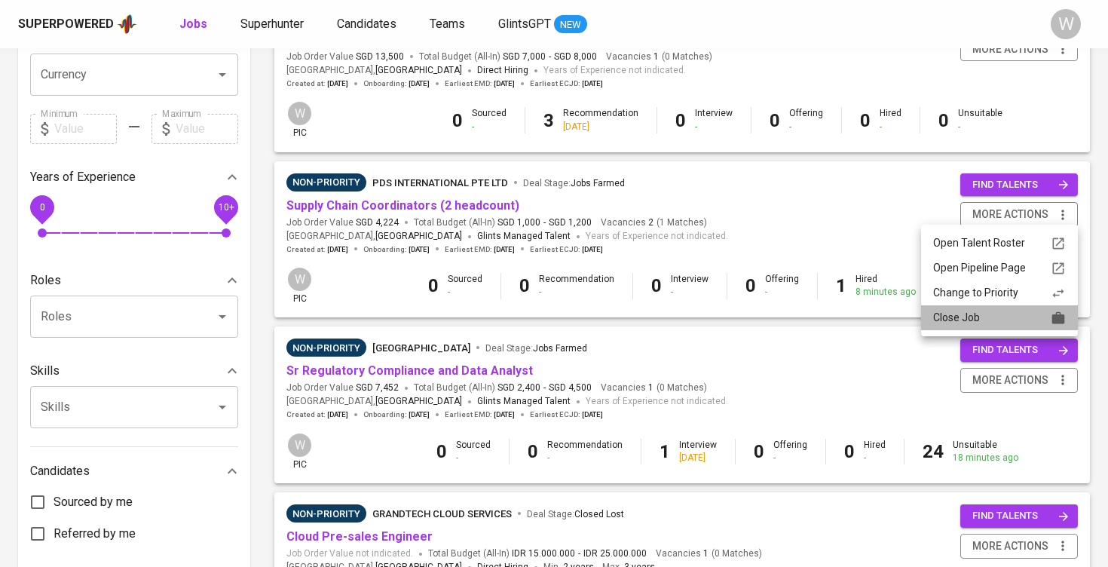
click at [1010, 313] on div "Close Job" at bounding box center [999, 318] width 133 height 16
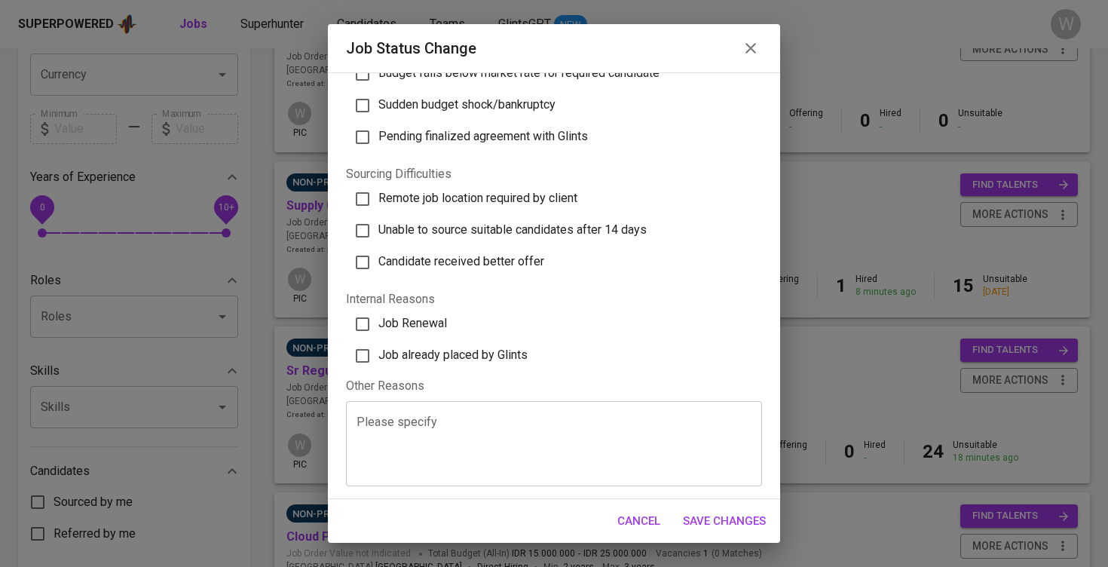
scroll to position [432, 0]
click at [436, 363] on label "Job already placed by Glints" at bounding box center [547, 357] width 406 height 32
click at [378, 363] on input "Job already placed by Glints" at bounding box center [363, 357] width 32 height 32
checkbox input "true"
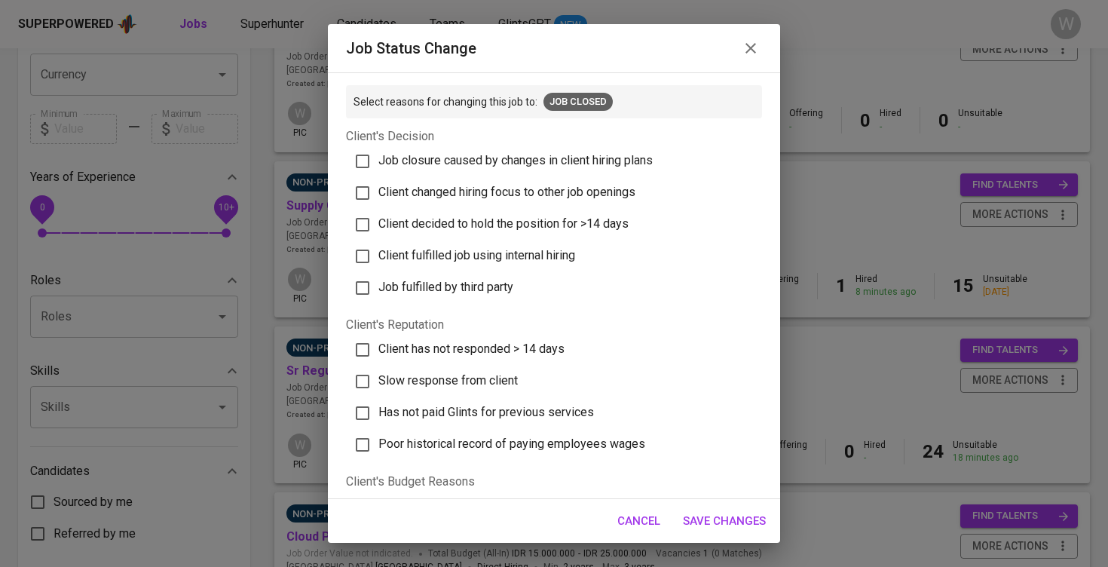
scroll to position [0, 0]
click at [706, 519] on span "Save Changes" at bounding box center [724, 521] width 83 height 20
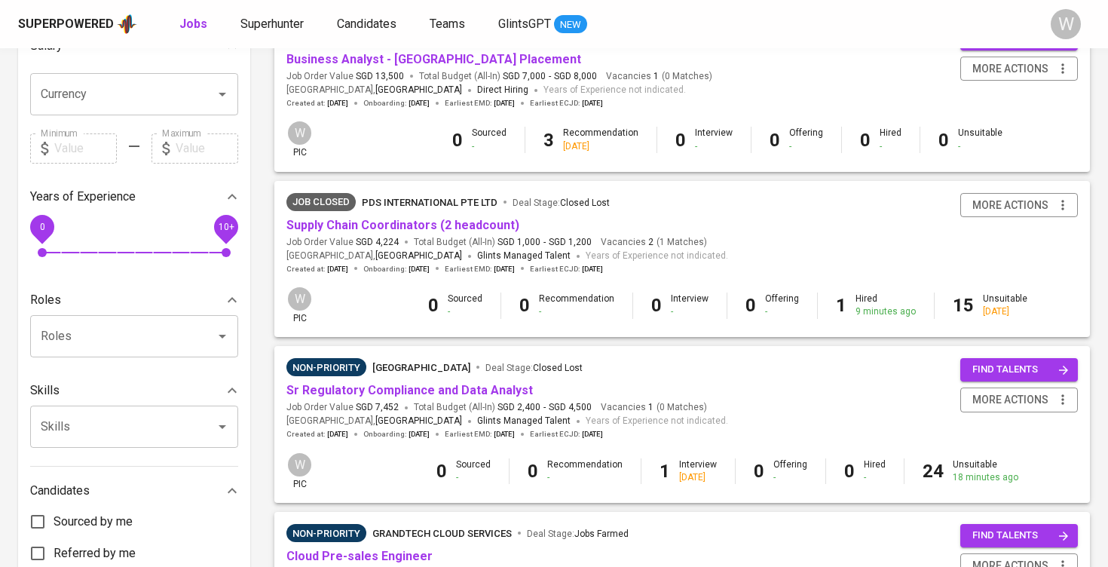
scroll to position [369, 0]
